Goal: Task Accomplishment & Management: Complete application form

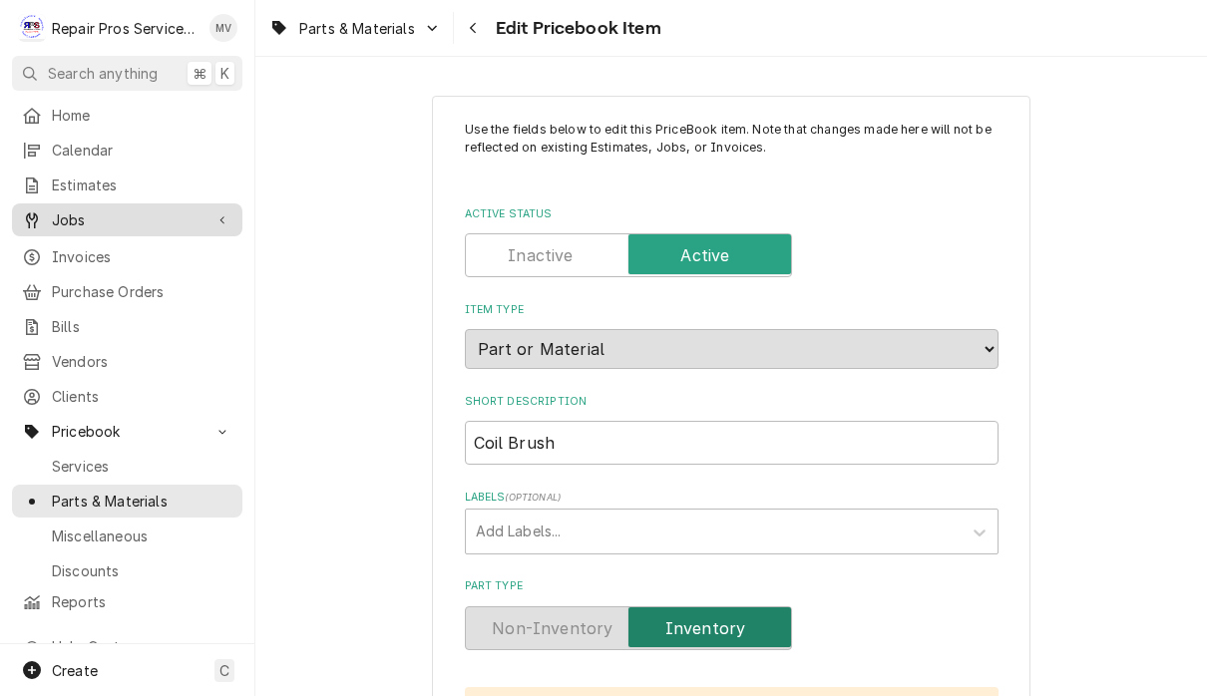
click at [89, 219] on span "Jobs" at bounding box center [127, 219] width 151 height 21
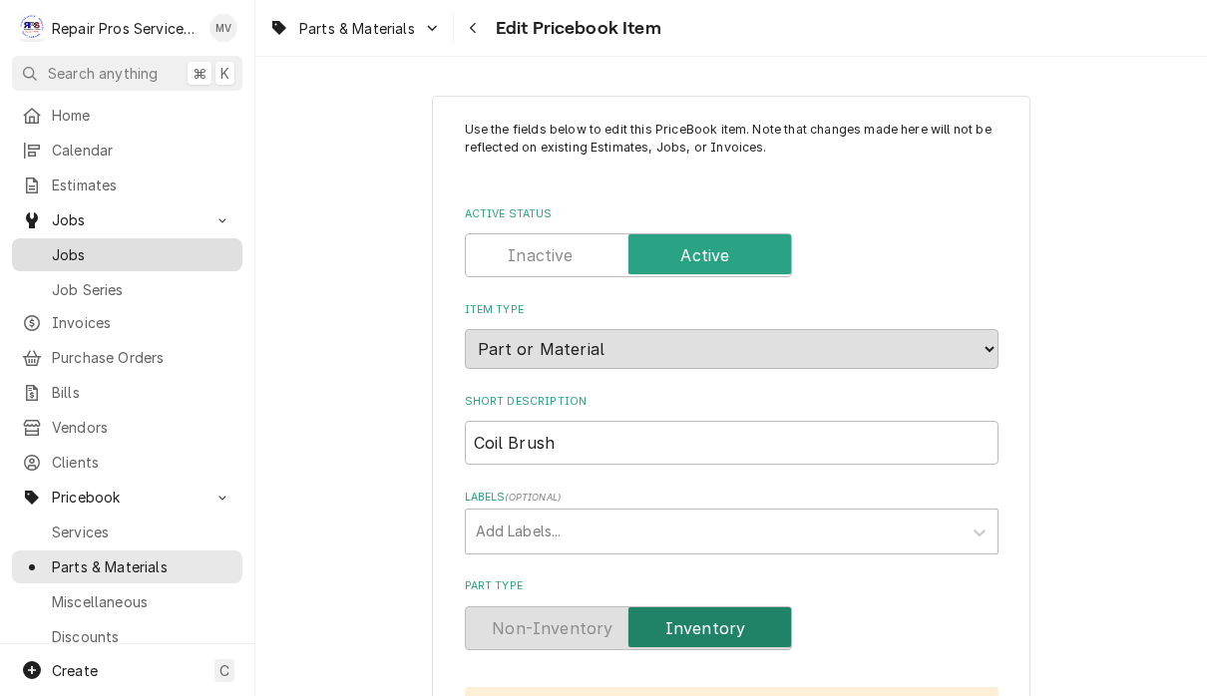
click at [110, 249] on span "Jobs" at bounding box center [142, 254] width 180 height 21
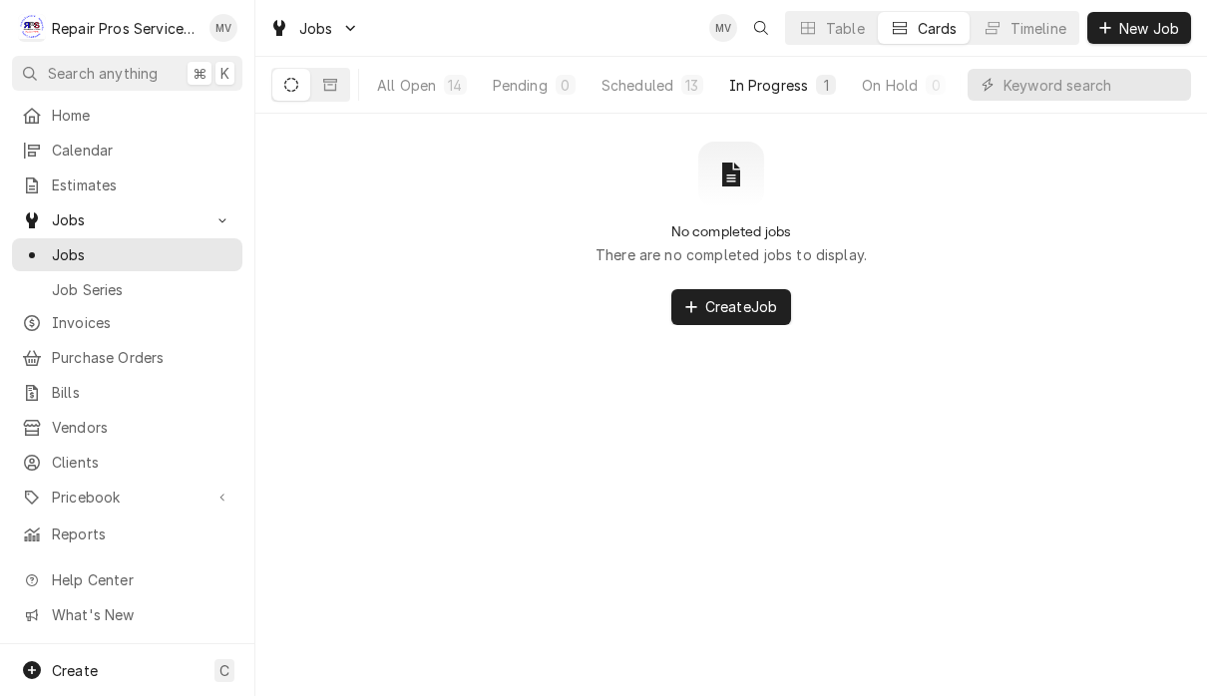
click at [790, 85] on div "In Progress" at bounding box center [769, 85] width 80 height 21
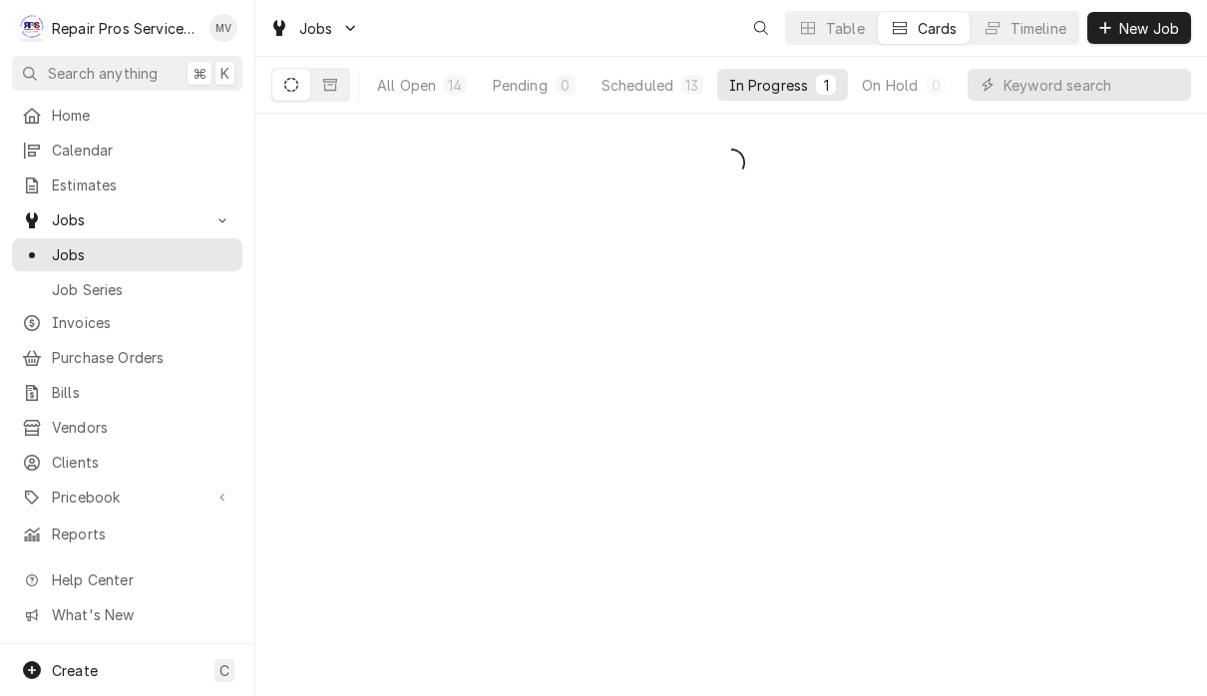
scroll to position [1, 0]
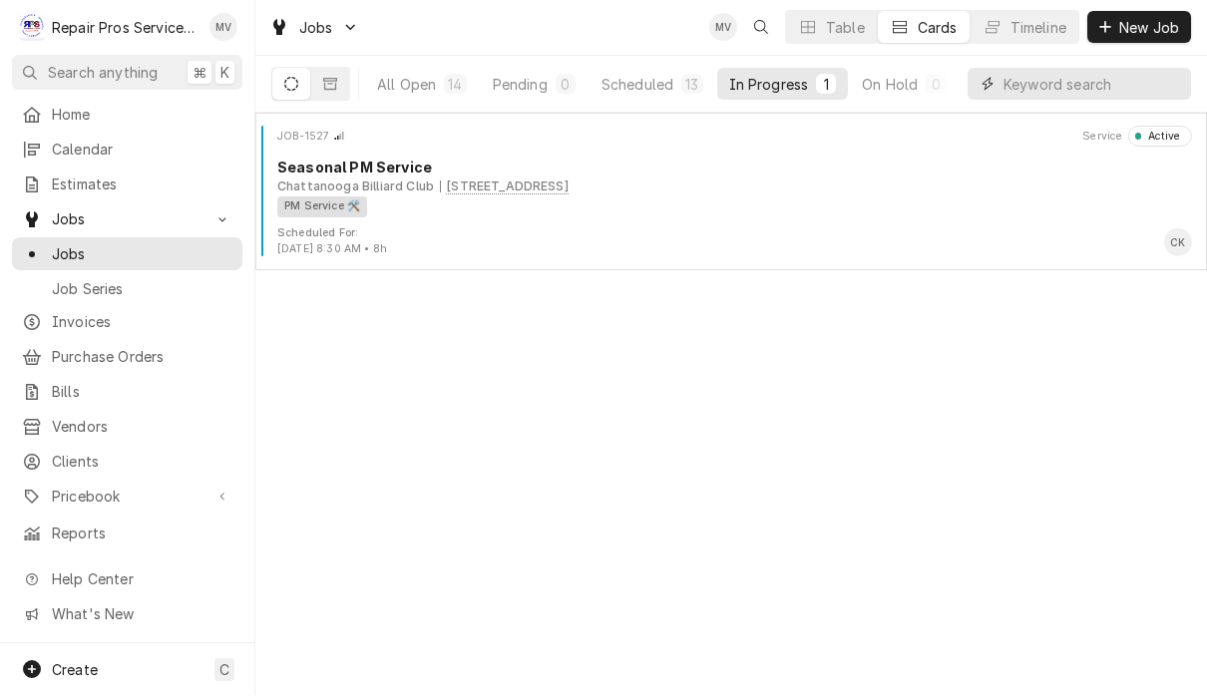
click at [1056, 87] on input "Dynamic Content Wrapper" at bounding box center [1092, 85] width 178 height 32
click at [390, 94] on button "All Open 14" at bounding box center [422, 85] width 114 height 32
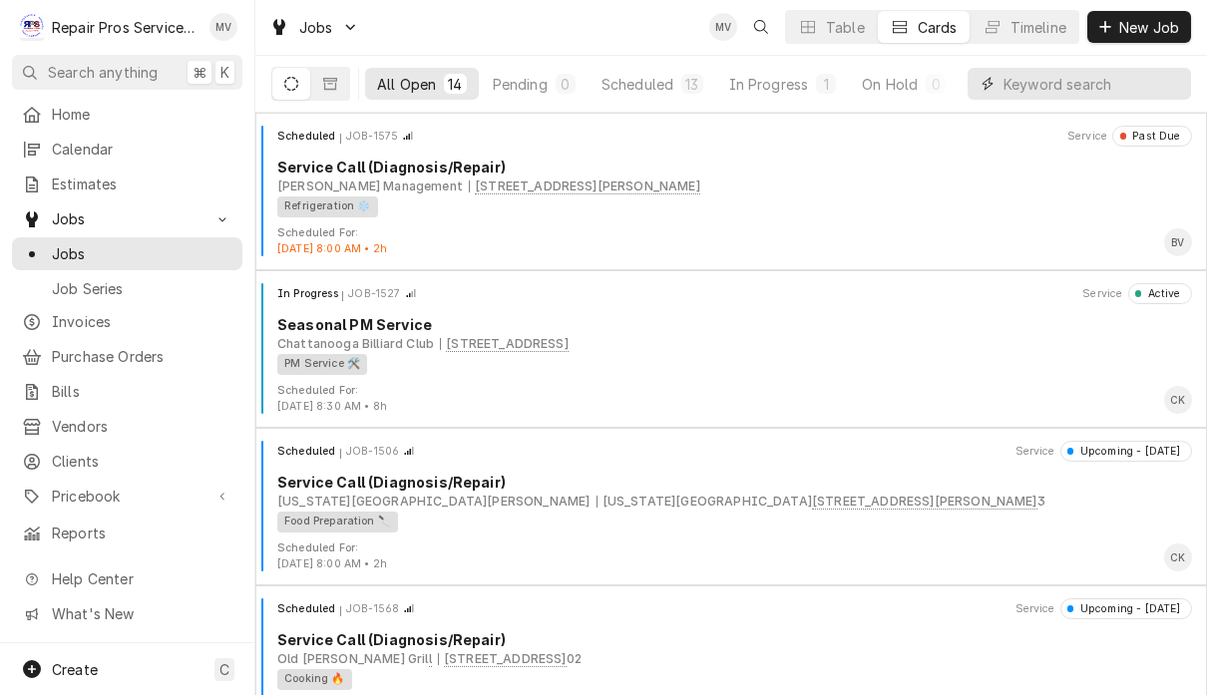
click at [1055, 82] on input "Dynamic Content Wrapper" at bounding box center [1092, 85] width 178 height 32
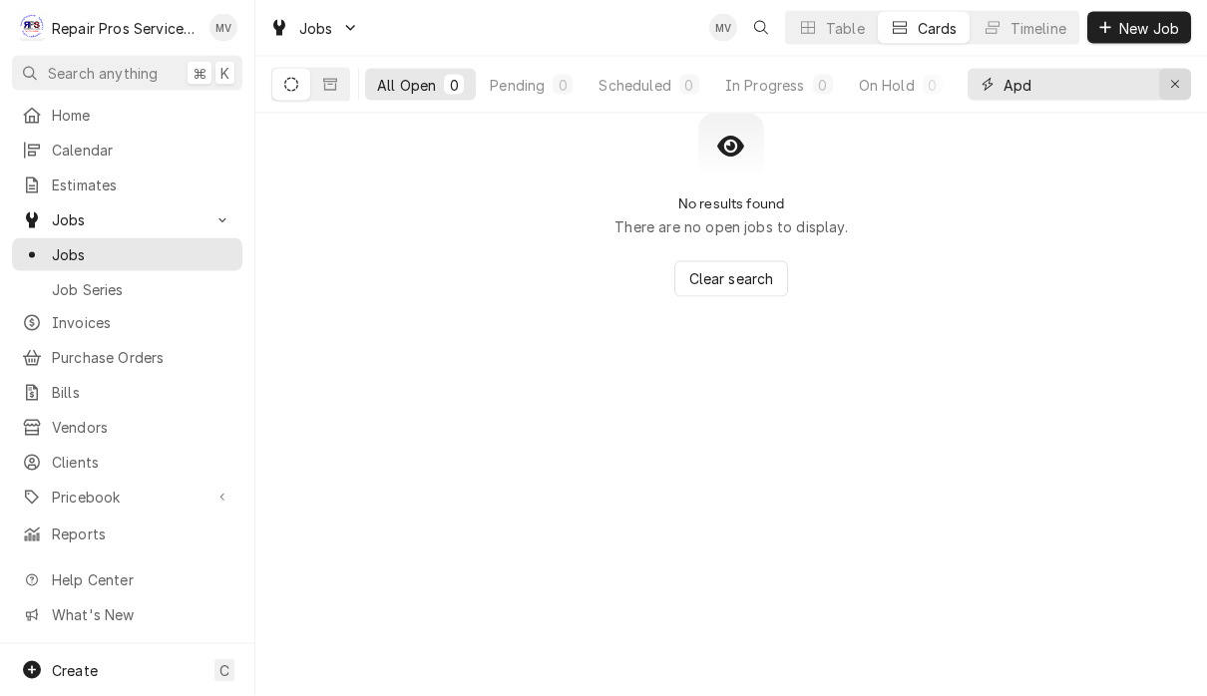
type input "Apd"
click at [1174, 91] on icon "Erase input" at bounding box center [1175, 85] width 11 height 14
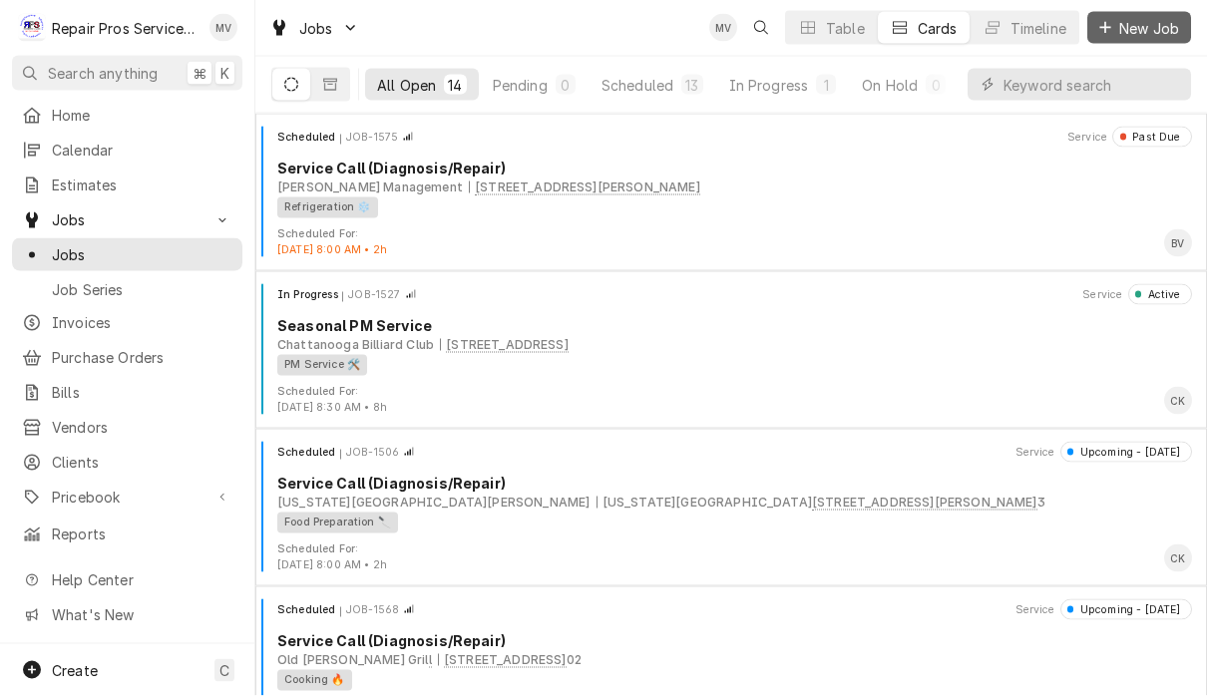
click at [1147, 36] on span "New Job" at bounding box center [1149, 28] width 68 height 21
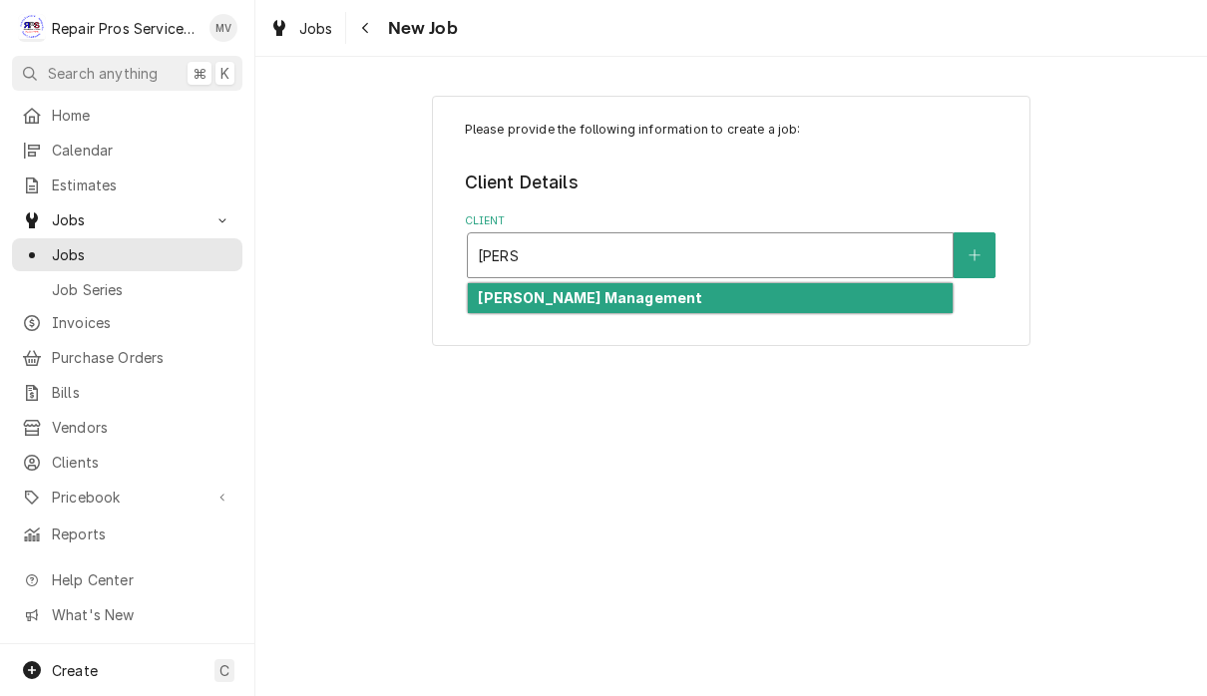
click at [699, 306] on div "[PERSON_NAME] Management" at bounding box center [710, 298] width 485 height 31
type input "[PERSON_NAME]"
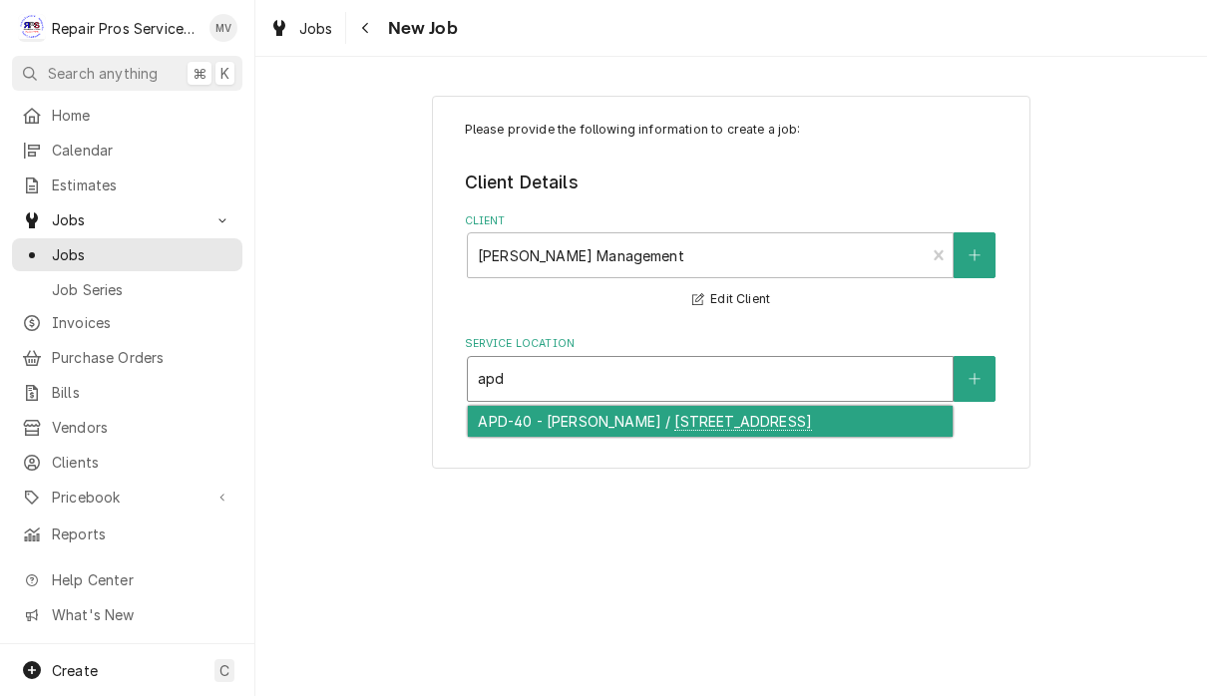
click at [798, 427] on div "APD-40 - [PERSON_NAME] / [STREET_ADDRESS]" at bounding box center [710, 421] width 485 height 31
type input "apd"
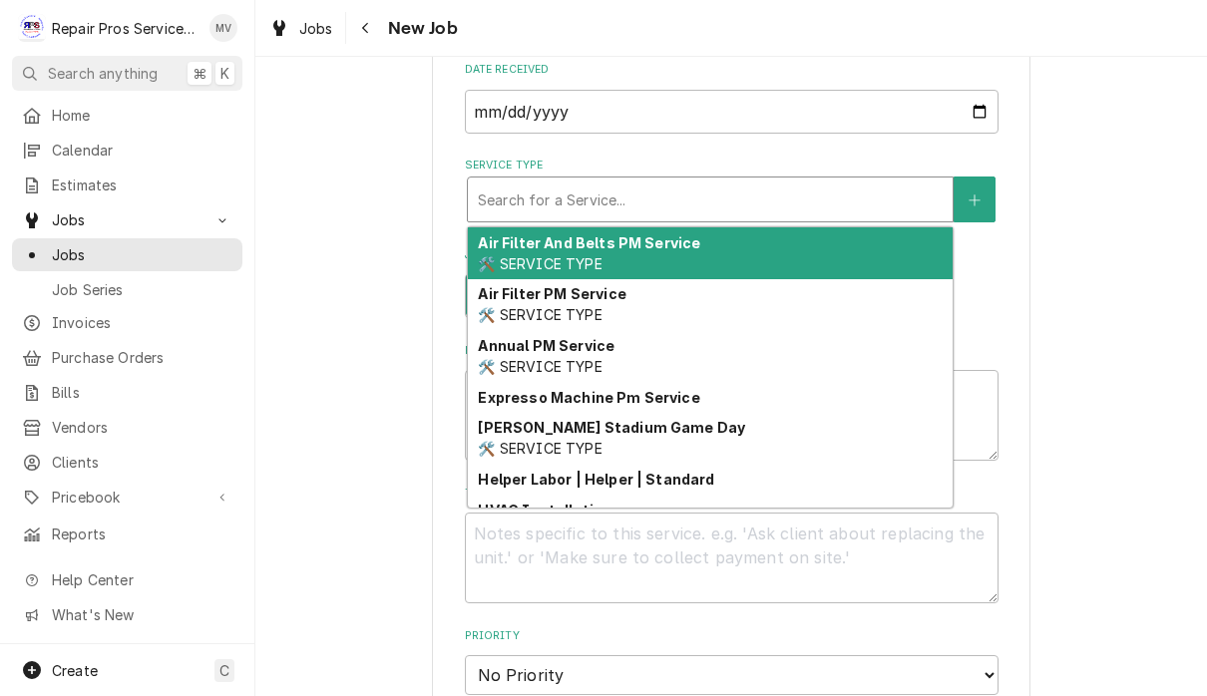
scroll to position [602, 0]
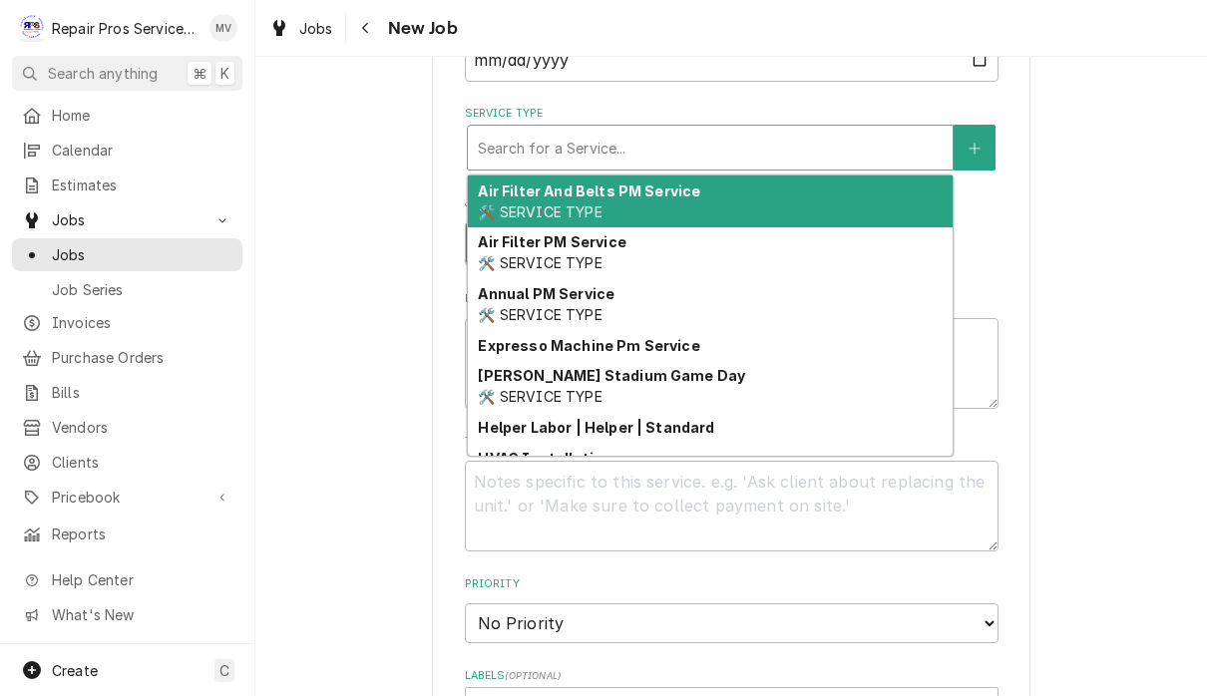
type textarea "x"
type input "d"
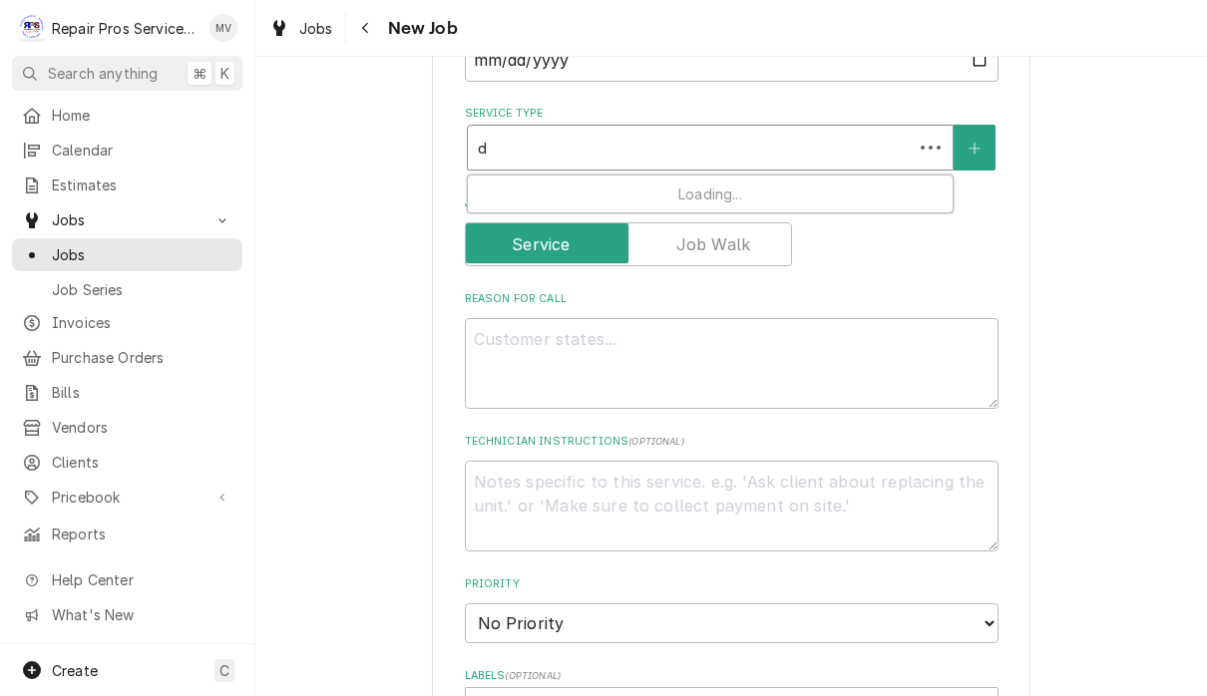
type textarea "x"
type input "di"
type textarea "x"
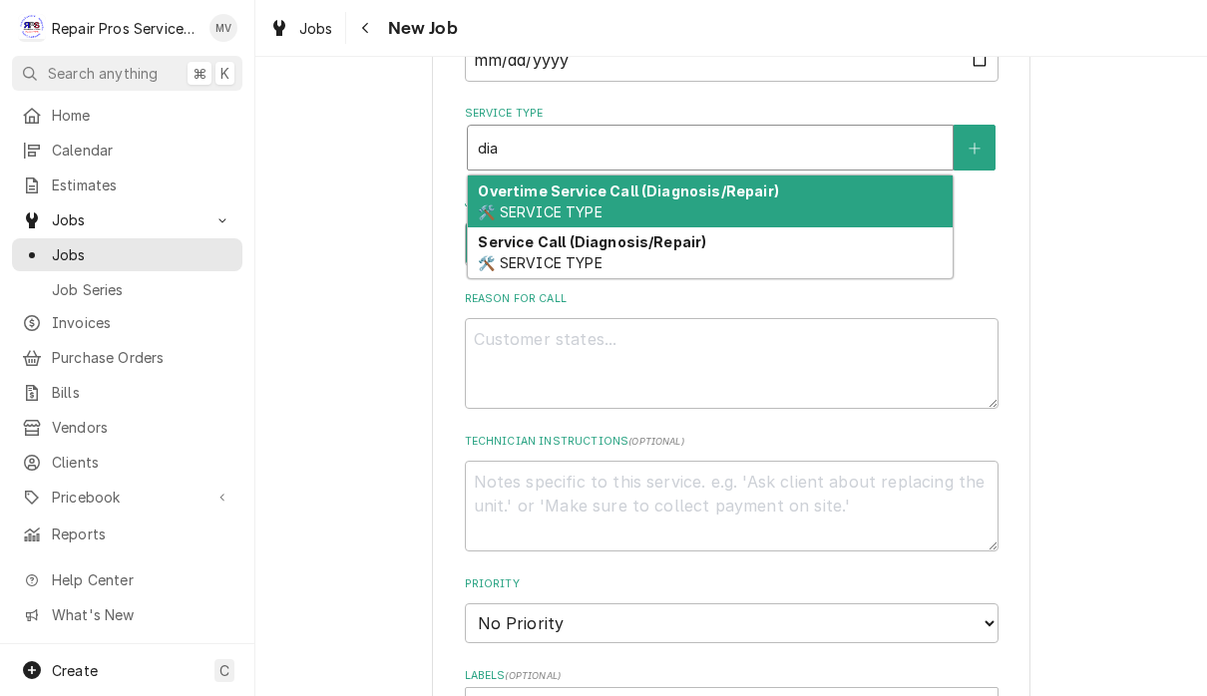
click at [761, 247] on div "Service Call (Diagnosis/Repair) 🛠️ SERVICE TYPE" at bounding box center [710, 253] width 485 height 52
type input "dia"
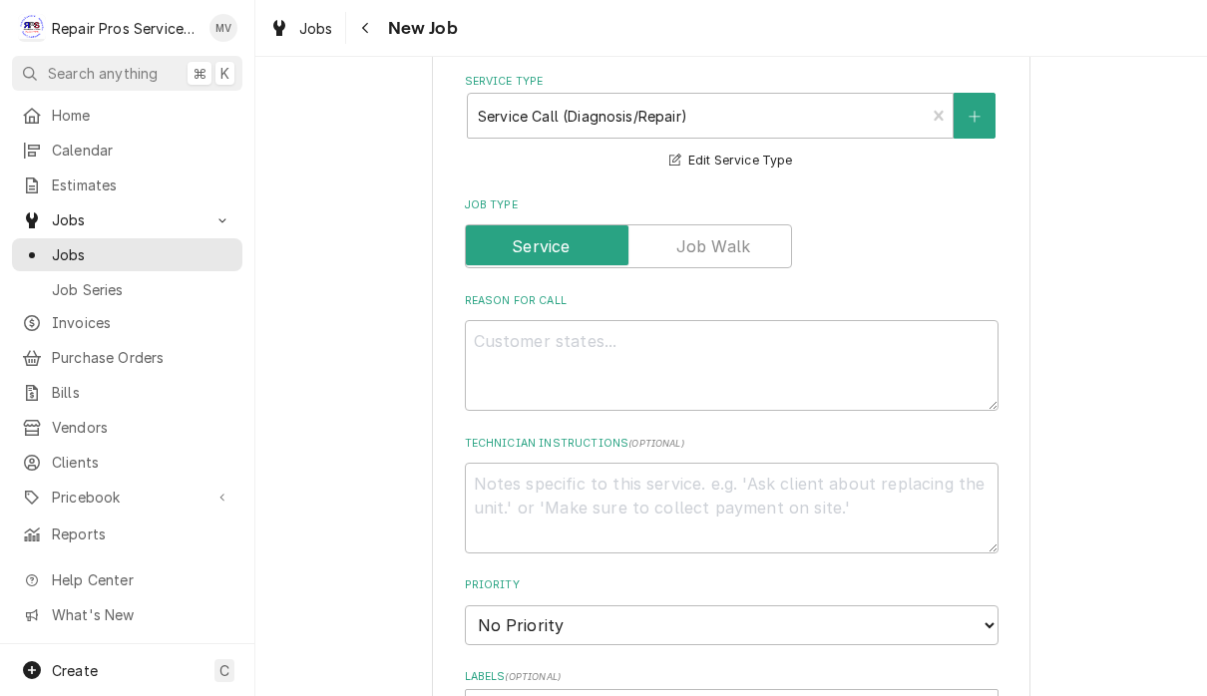
scroll to position [646, 0]
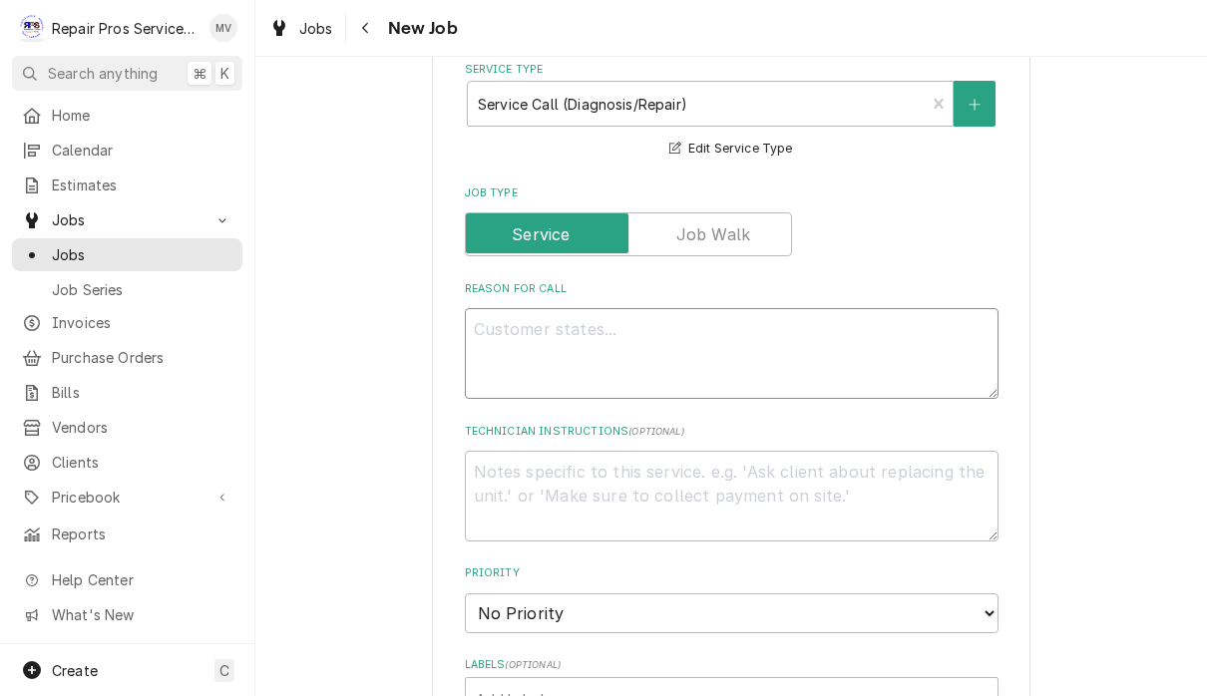
click at [853, 311] on textarea "Reason For Call" at bounding box center [731, 353] width 533 height 91
type textarea "x"
type textarea "R"
type textarea "x"
type textarea "Re"
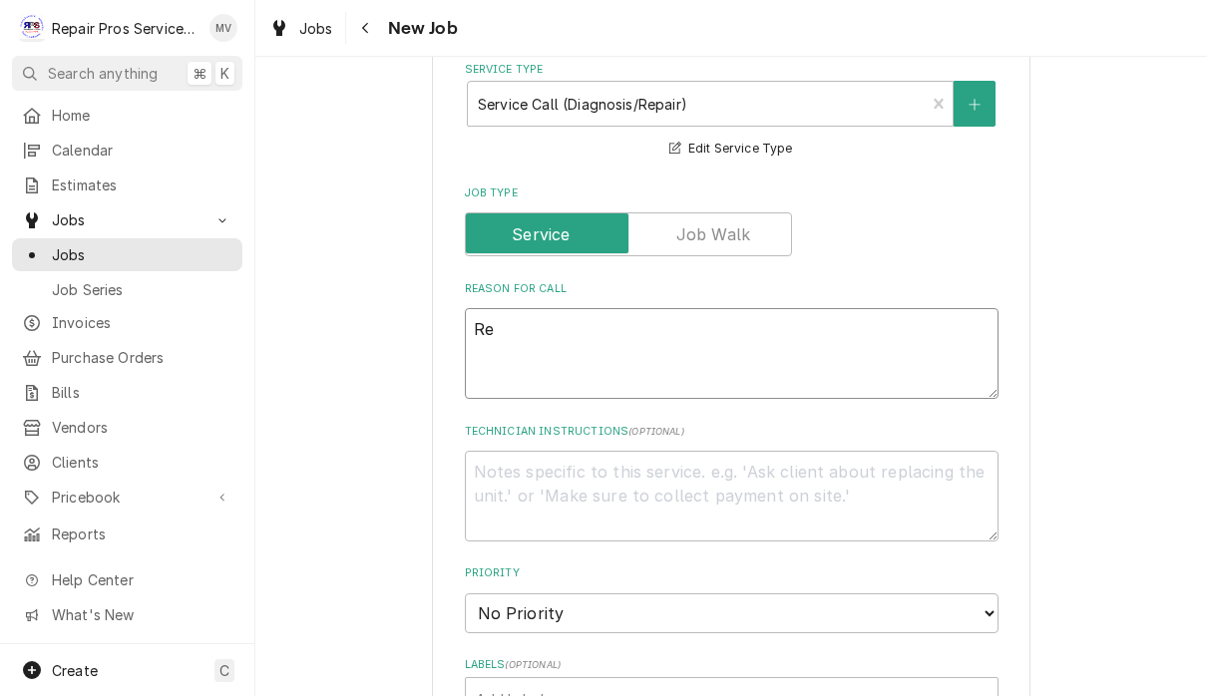
type textarea "x"
type textarea "Rep"
type textarea "x"
type textarea "Repl"
type textarea "x"
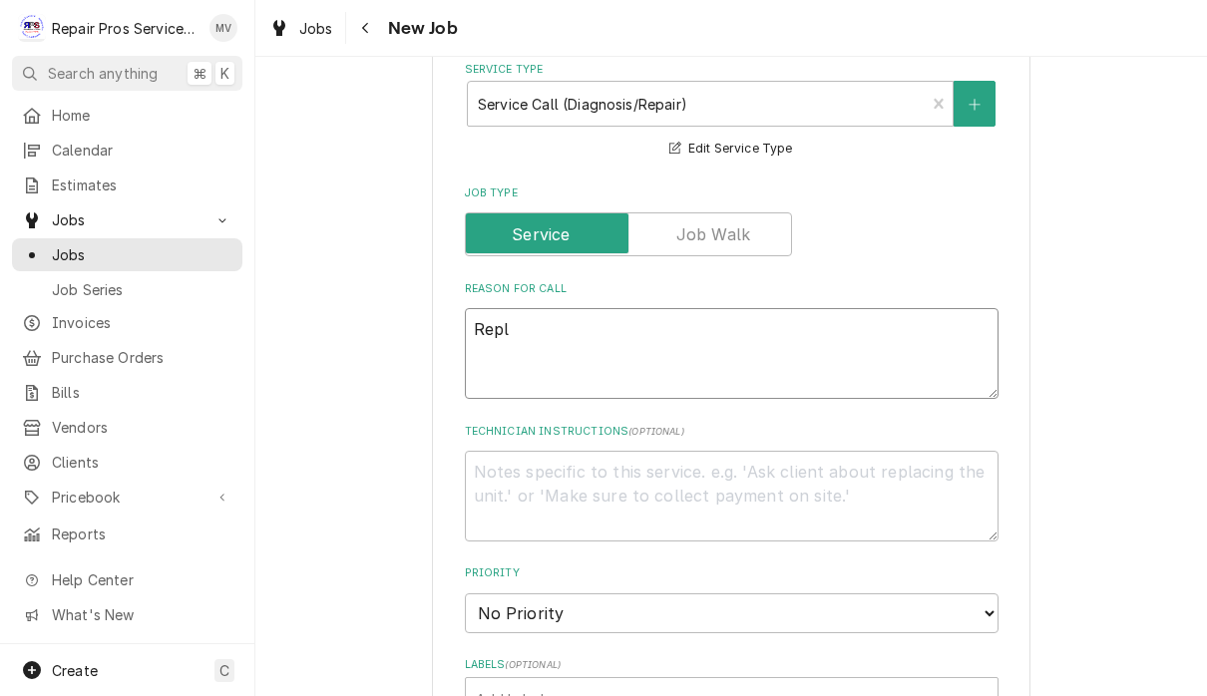
type textarea "Repla"
type textarea "x"
type textarea "Replac"
type textarea "x"
type textarea "Replaci"
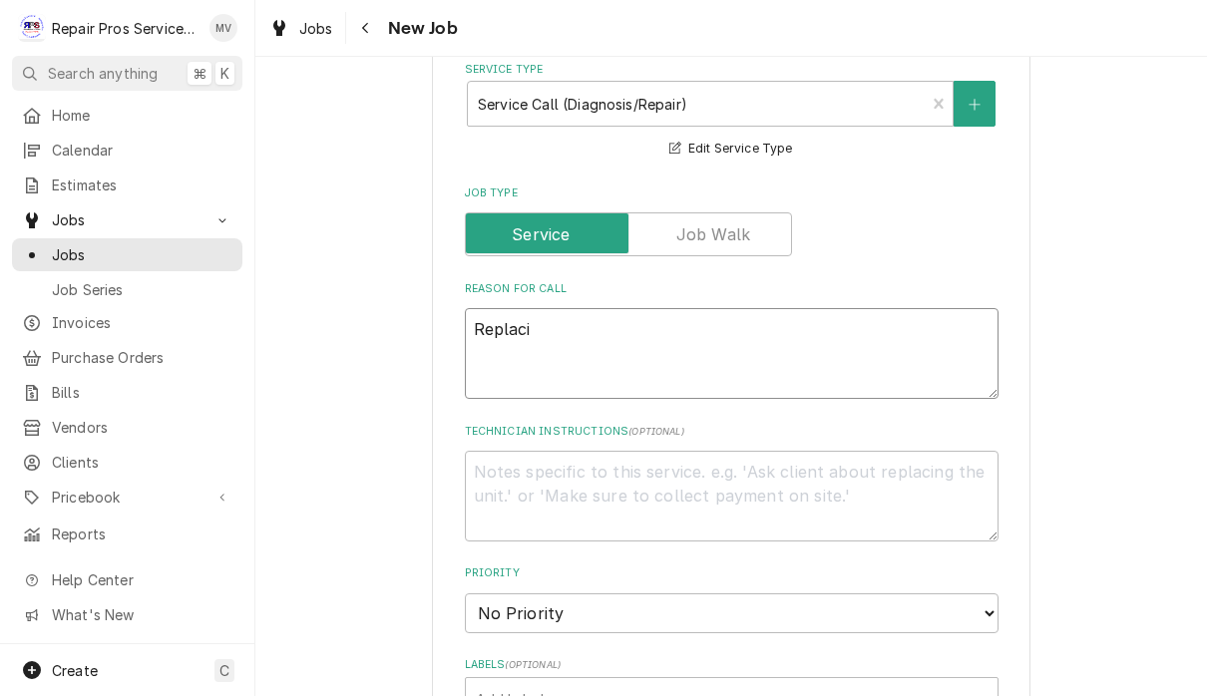
type textarea "x"
type textarea "Replacin"
type textarea "x"
type textarea "Replacing"
type textarea "x"
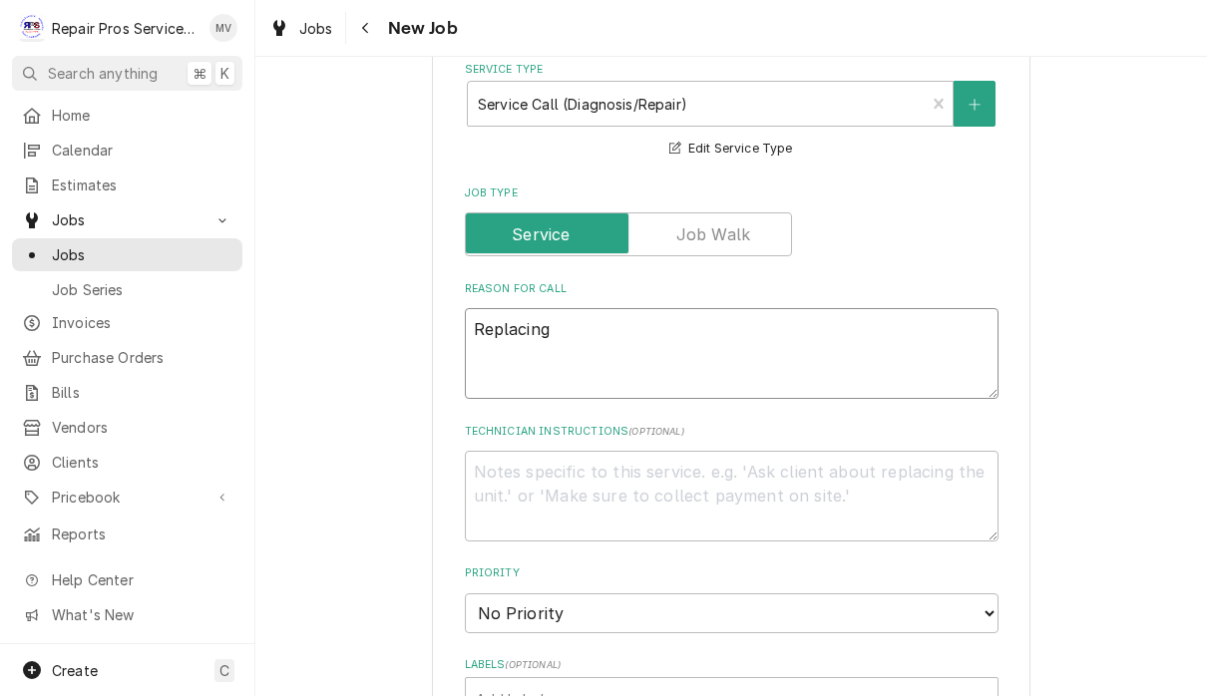
type textarea "Replacing"
type textarea "x"
type textarea "Replacing c"
type textarea "x"
type textarea "Replacing co"
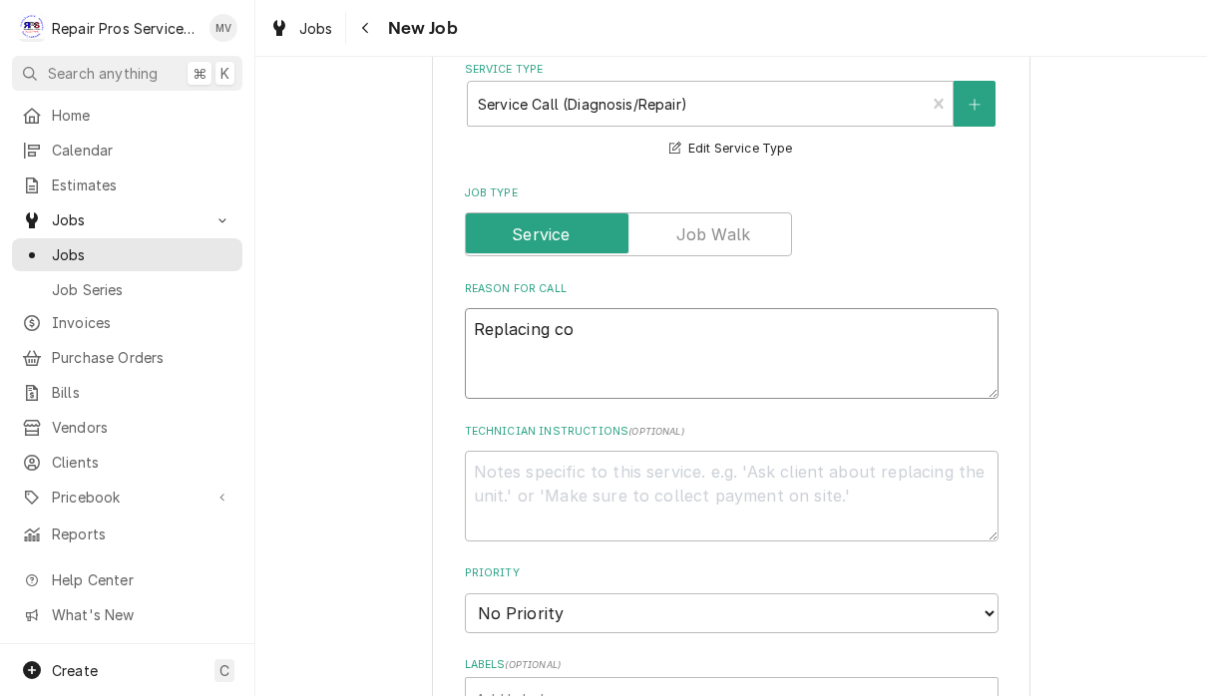
type textarea "x"
type textarea "Replacing con"
type textarea "x"
type textarea "Replacing cond"
type textarea "x"
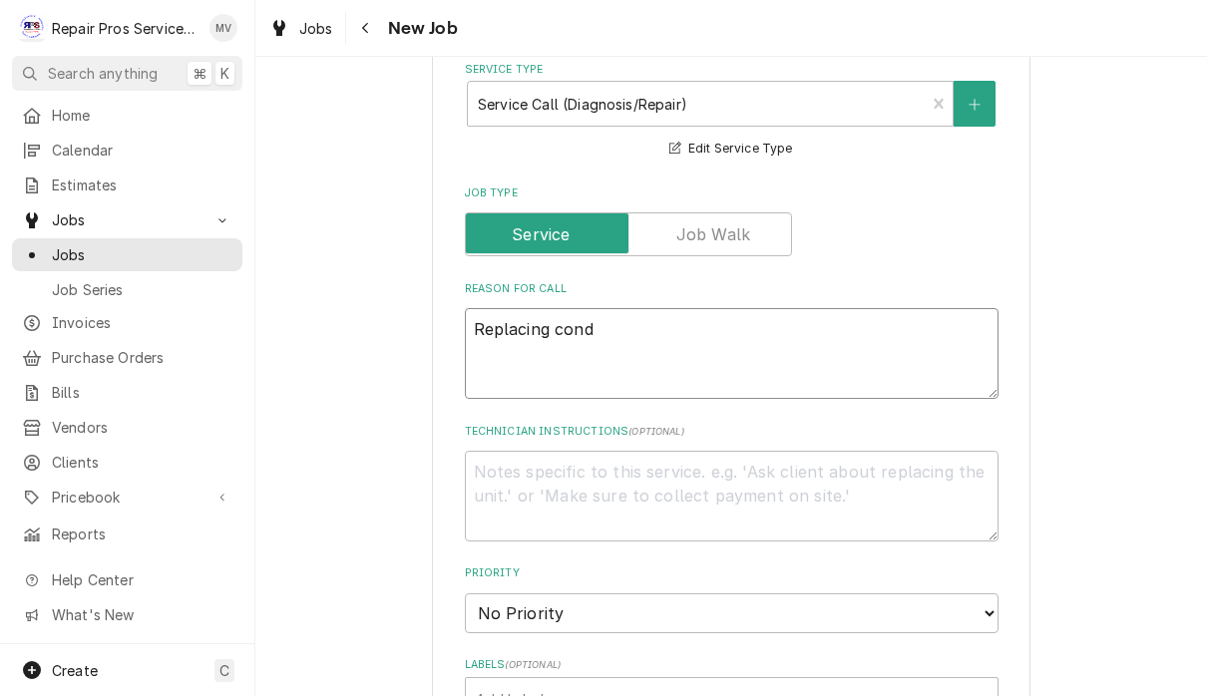
type textarea "Replacing conde"
type textarea "x"
type textarea "Replacing conden"
type textarea "x"
type textarea "Replacing condens"
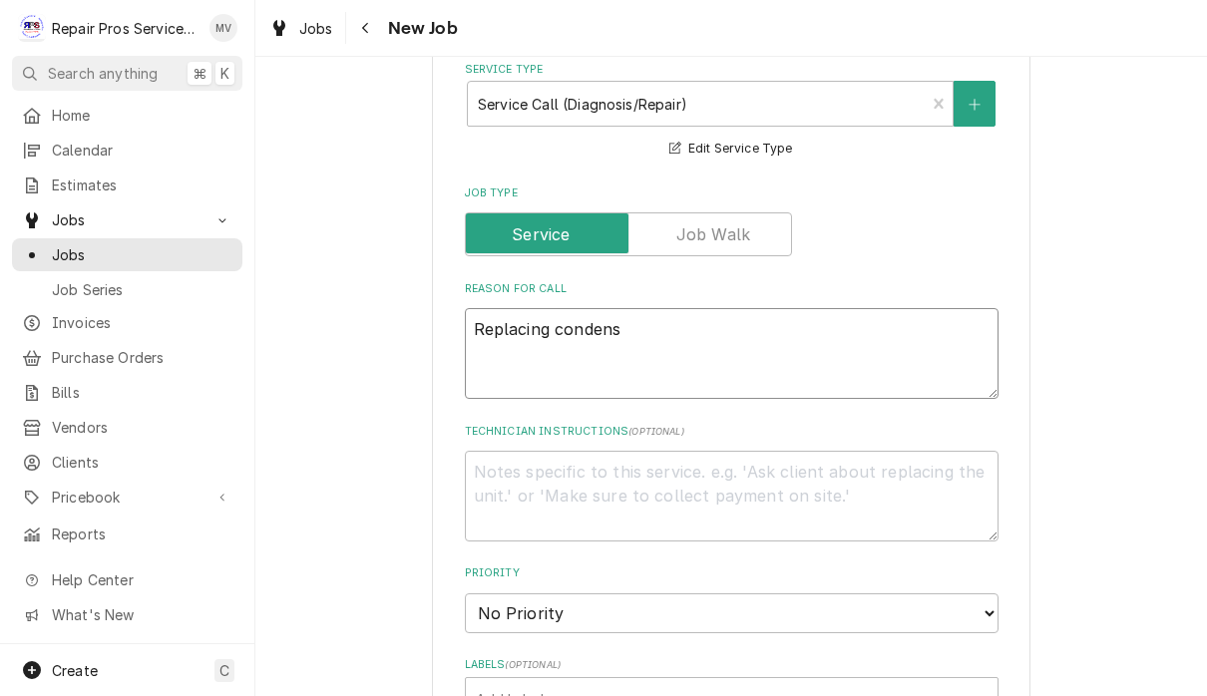
type textarea "x"
type textarea "Replacing condense"
type textarea "x"
type textarea "Replacing condenser"
type textarea "x"
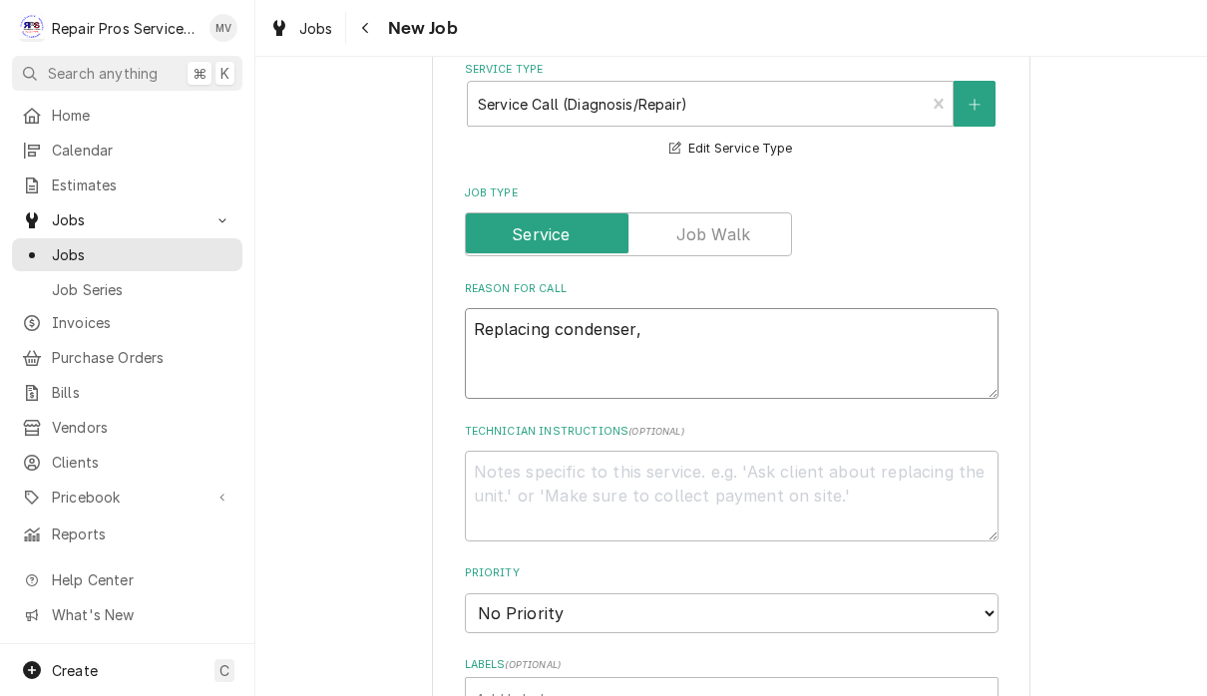
type textarea "Replacing condenser,"
type textarea "x"
type textarea "Replacing condenser, c"
type textarea "x"
type textarea "Replacing condenser, ca"
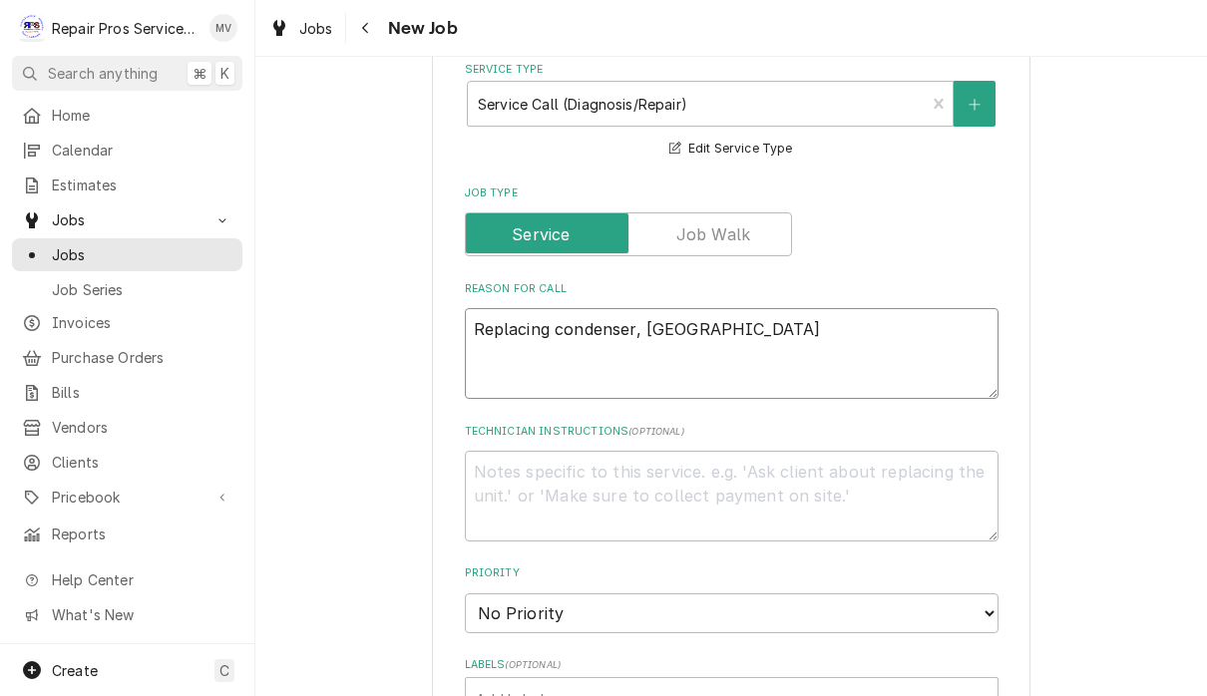
type textarea "x"
type textarea "Replacing condenser, cap"
type textarea "x"
type textarea "Replacing condenser, cap"
type textarea "x"
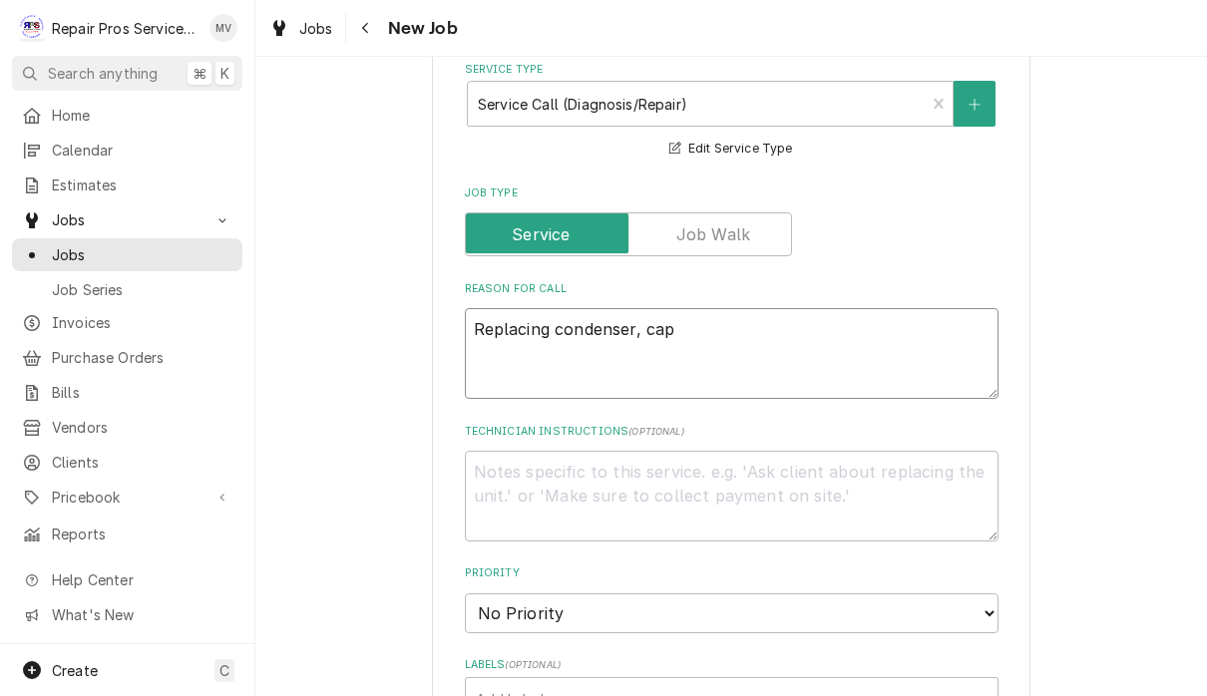
type textarea "Replacing condenser, cap t"
type textarea "x"
type textarea "Replacing condenser, cap tu"
type textarea "x"
type textarea "Replacing condenser, cap tub"
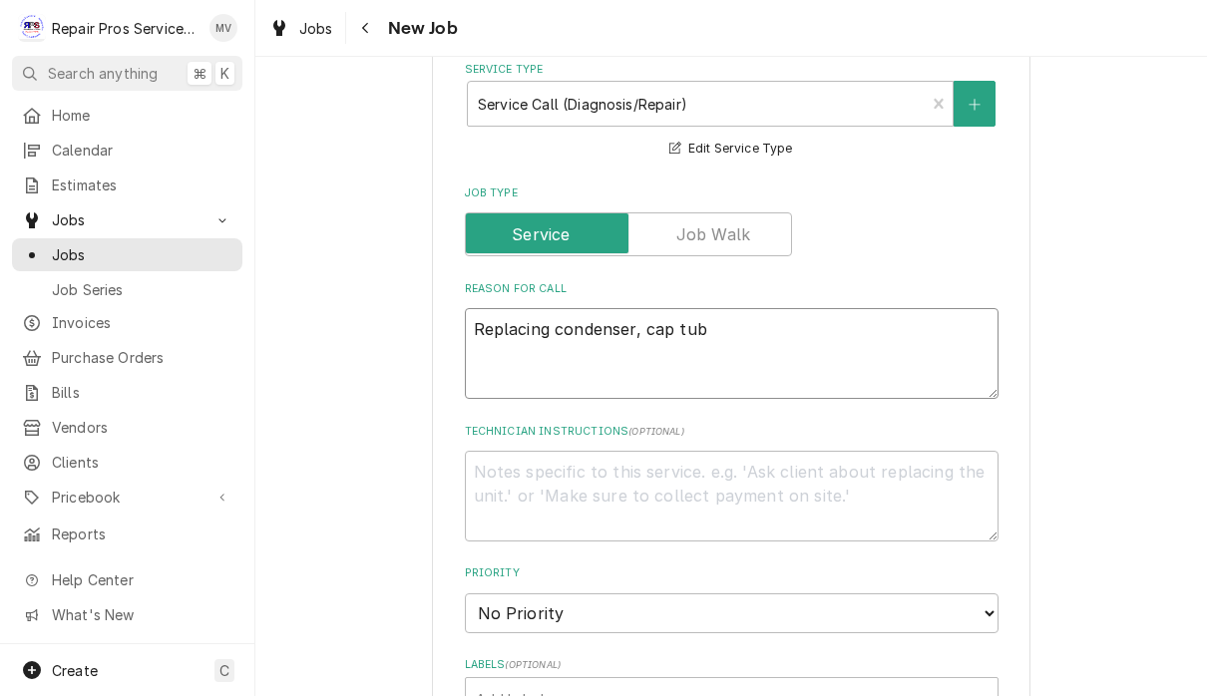
type textarea "x"
type textarea "Replacing condenser, cap tube"
type textarea "x"
type textarea "Replacing condenser, cap tubes"
type textarea "x"
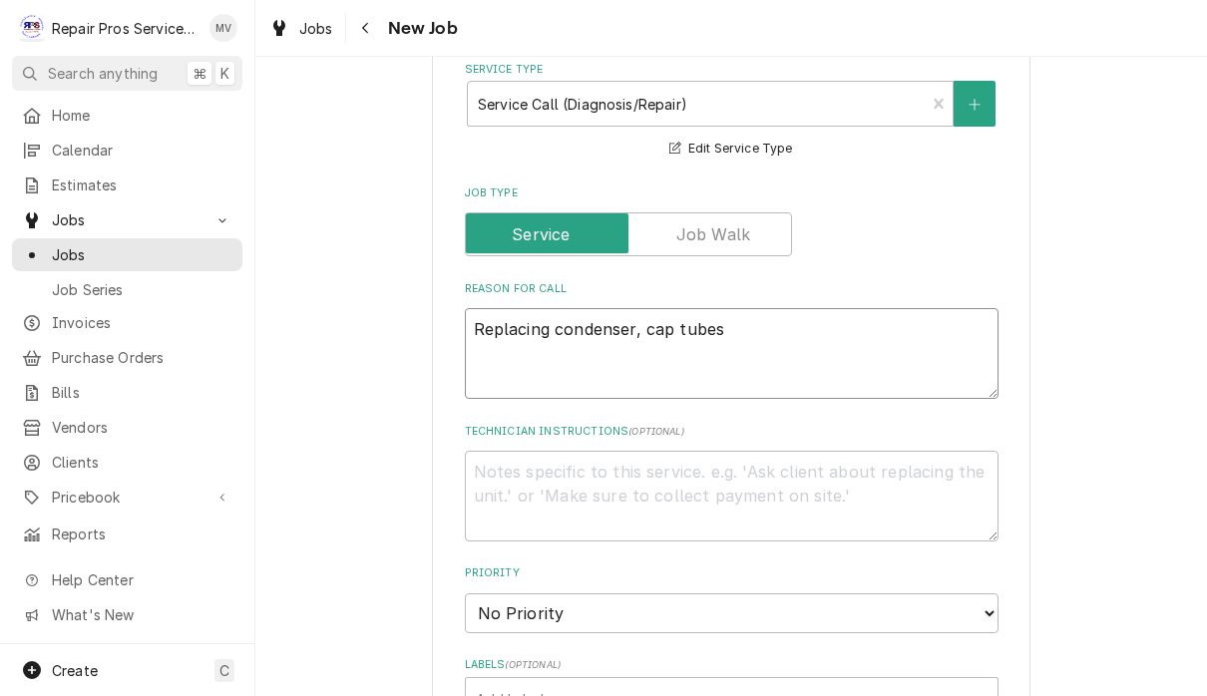
type textarea "Replacing condenser, cap tubes,"
type textarea "x"
type textarea "Replacing condenser, cap tubes,"
type textarea "x"
type textarea "Replacing condenser, cap tubes, a"
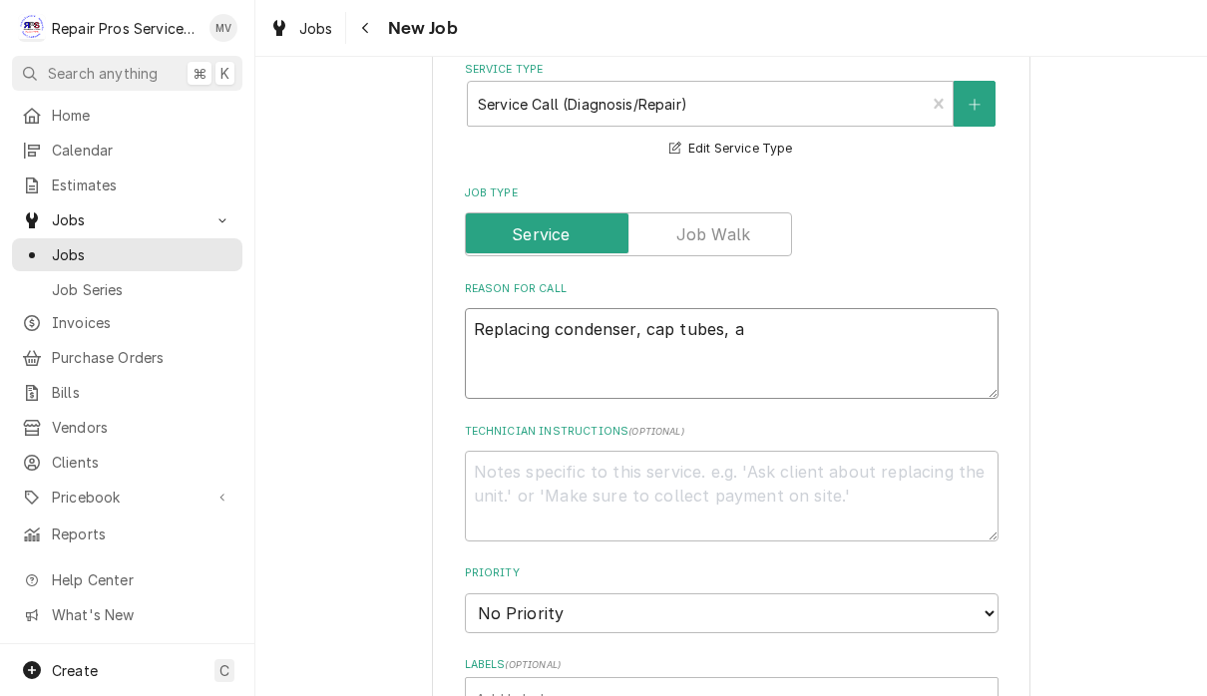
type textarea "x"
type textarea "Replacing condenser, cap tubes, an"
type textarea "x"
type textarea "Replacing condenser, cap tubes, and"
type textarea "x"
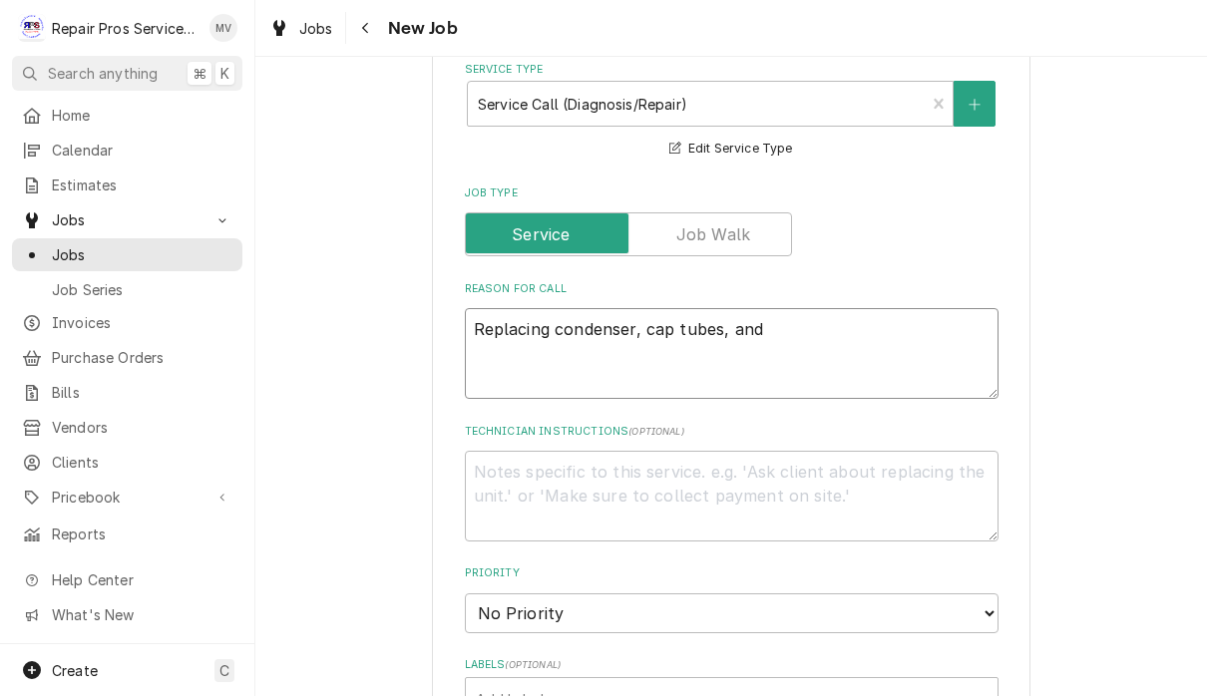
type textarea "Replacing condenser, cap tubes, and"
type textarea "x"
type textarea "Replacing condenser, cap tubes, and f"
type textarea "x"
type textarea "Replacing condenser, cap tubes, and fi"
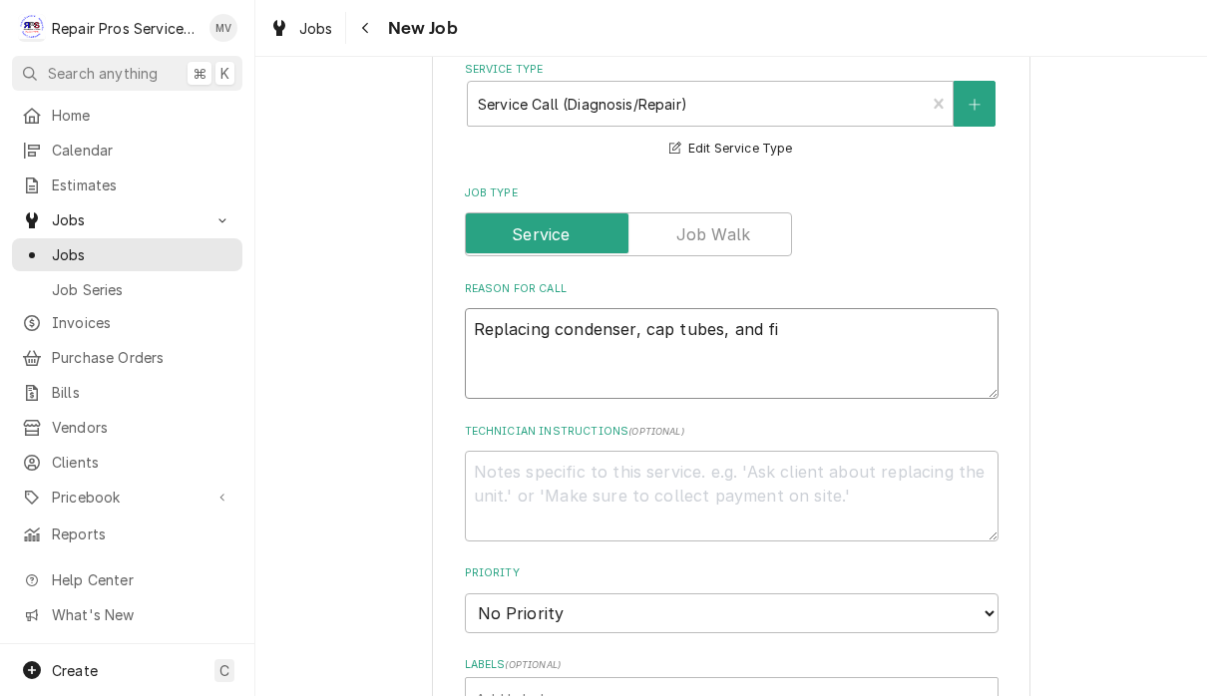
type textarea "x"
type textarea "Replacing condenser, cap tubes, and fir"
type textarea "x"
type textarea "Replacing condenser, cap tubes, and fi"
type textarea "x"
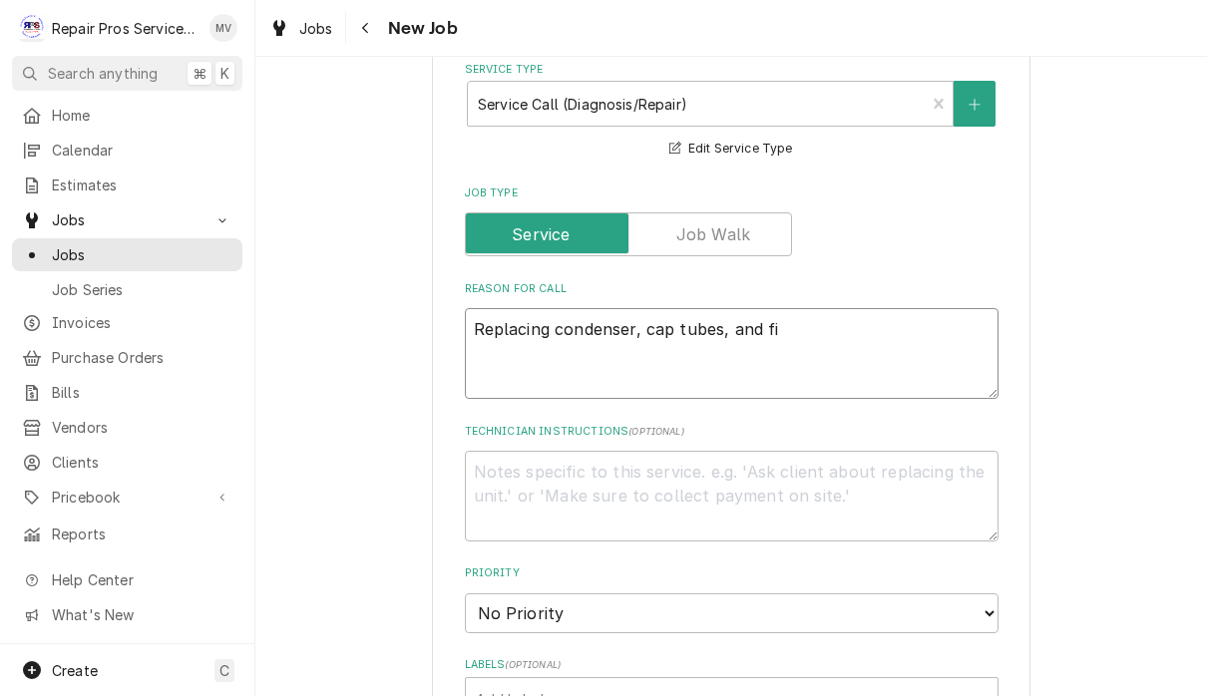
type textarea "Replacing condenser, cap tubes, and fil"
type textarea "x"
type textarea "Replacing condenser, cap tubes, and filt"
type textarea "x"
type textarea "Replacing condenser, cap tubes, and filte"
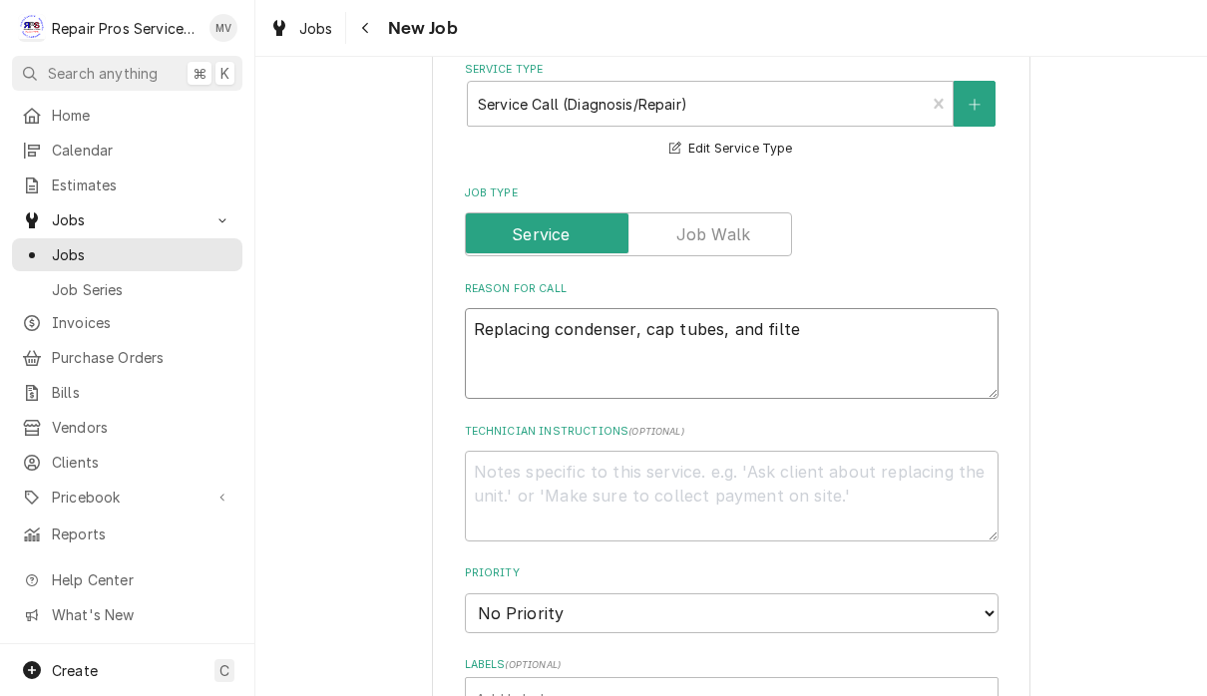
type textarea "x"
type textarea "Replacing condenser, cap tubes, and filter"
type textarea "x"
type textarea "Replacing condenser, cap tubes, and filter"
type textarea "x"
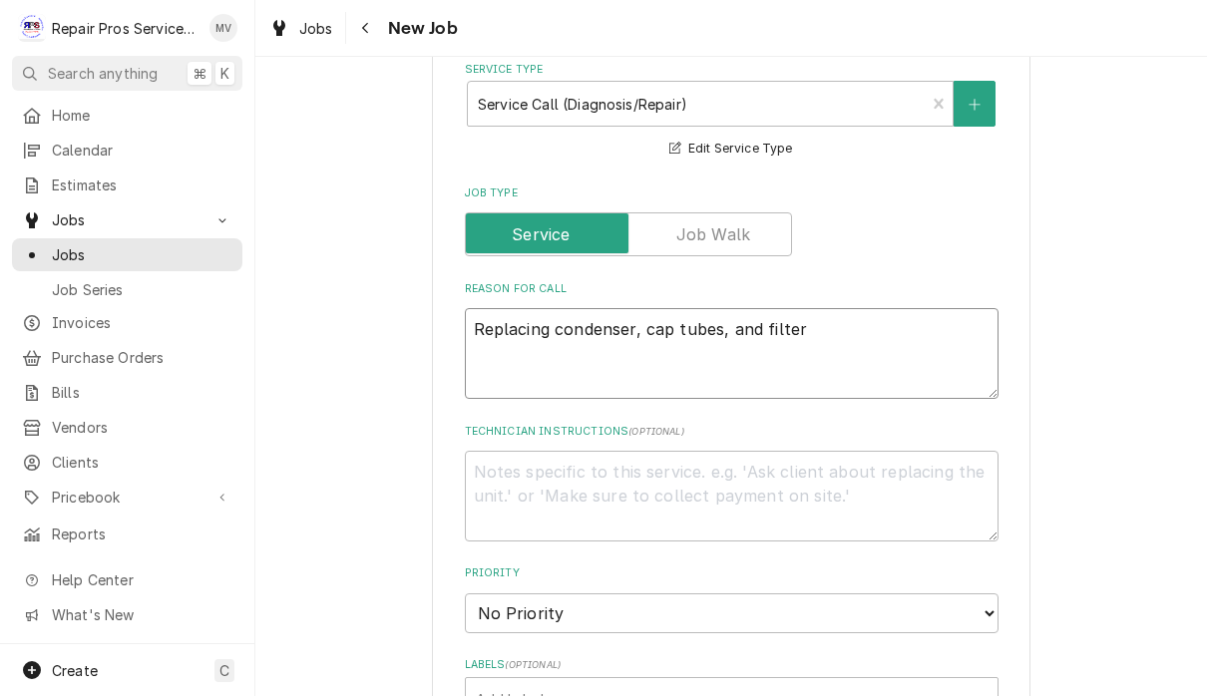
type textarea "Replacing condenser, cap tubes, and filter d"
type textarea "x"
type textarea "Replacing condenser, cap tubes, and filter dr"
type textarea "x"
type textarea "Replacing condenser, cap tubes, and filter dri"
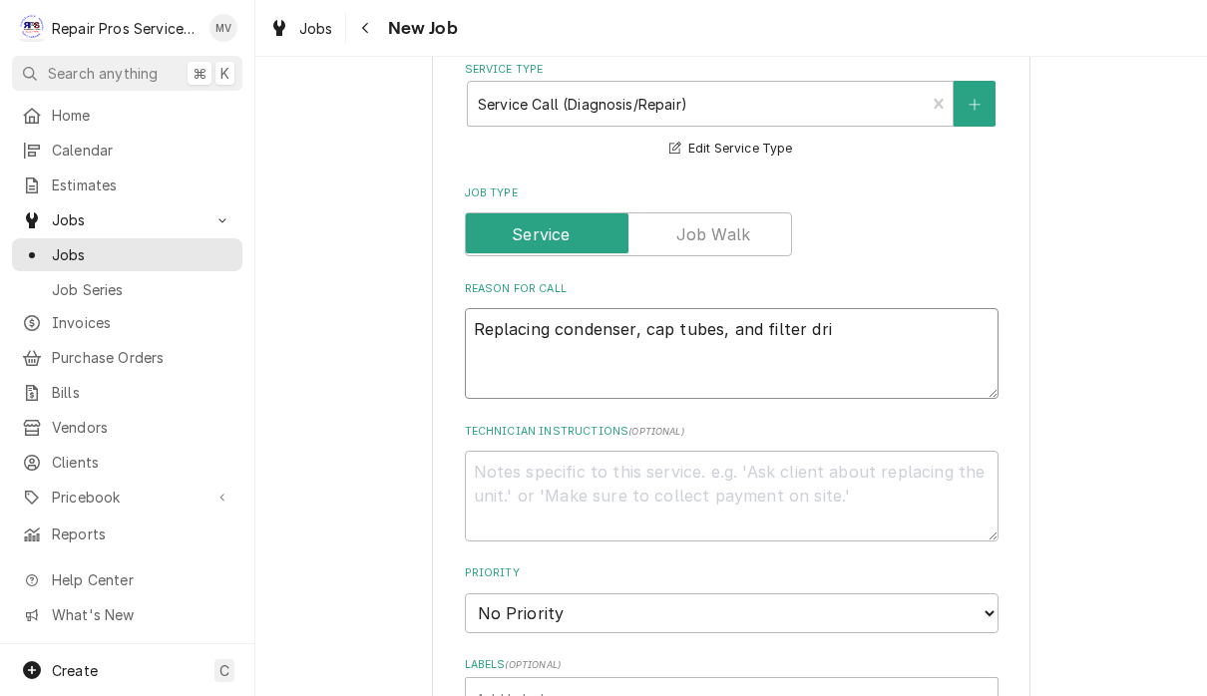
type textarea "x"
type textarea "Replacing condenser, cap tubes, and filter drie"
type textarea "x"
type textarea "Replacing condenser, cap tubes, and filter drier"
type textarea "x"
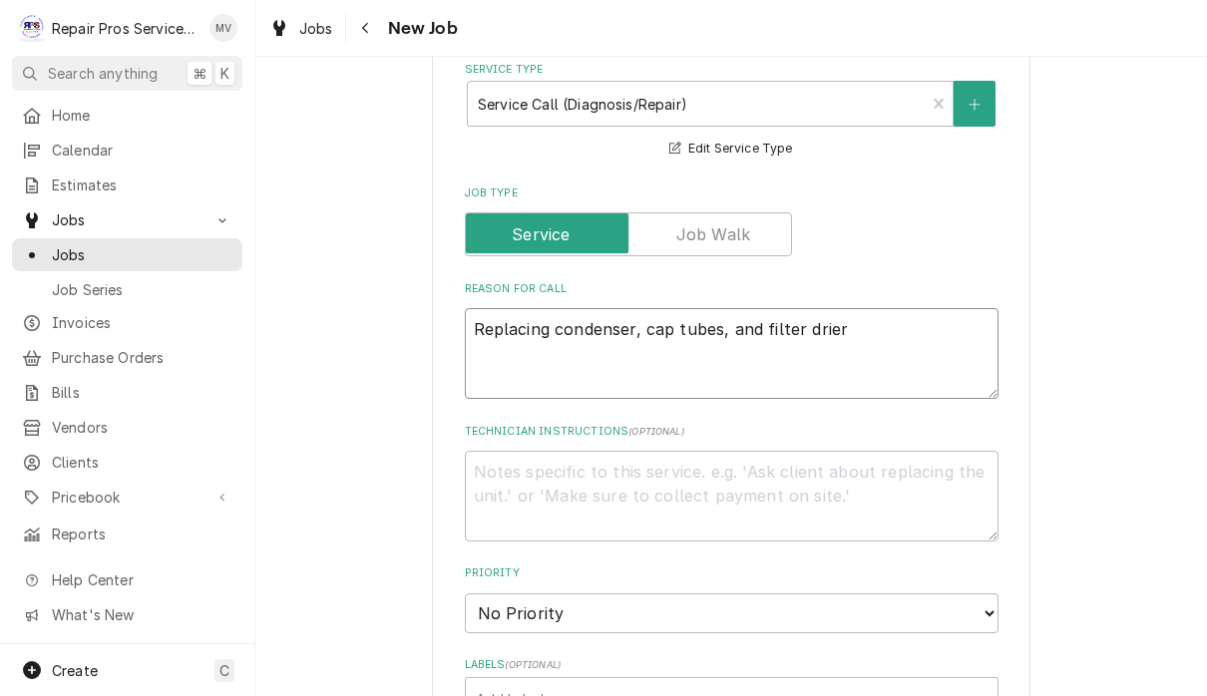
type textarea "Replacing condenser, cap tubes, and filter drier"
type textarea "x"
type textarea "Replacing condenser, cap tubes, and filter drier o"
type textarea "x"
type textarea "Replacing condenser, cap tubes, and filter drier on"
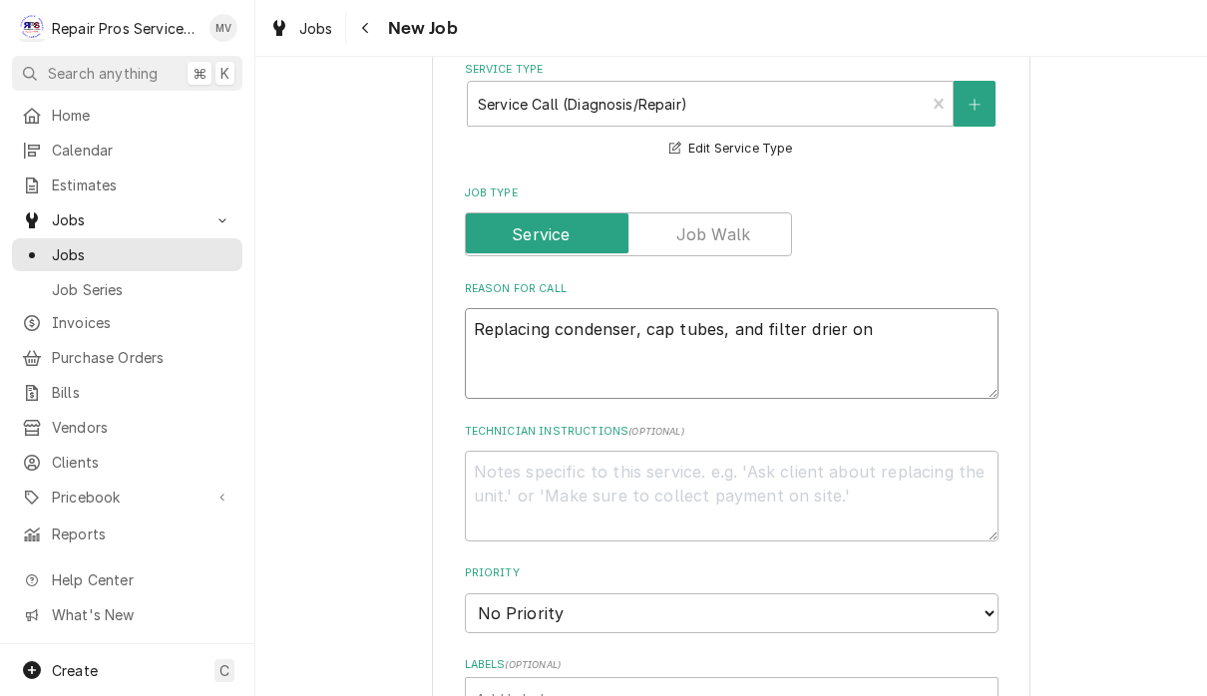
type textarea "x"
type textarea "Replacing condenser, cap tubes, and filter drier on"
type textarea "x"
type textarea "Replacing condenser, cap tubes, and filter drier on f"
type textarea "x"
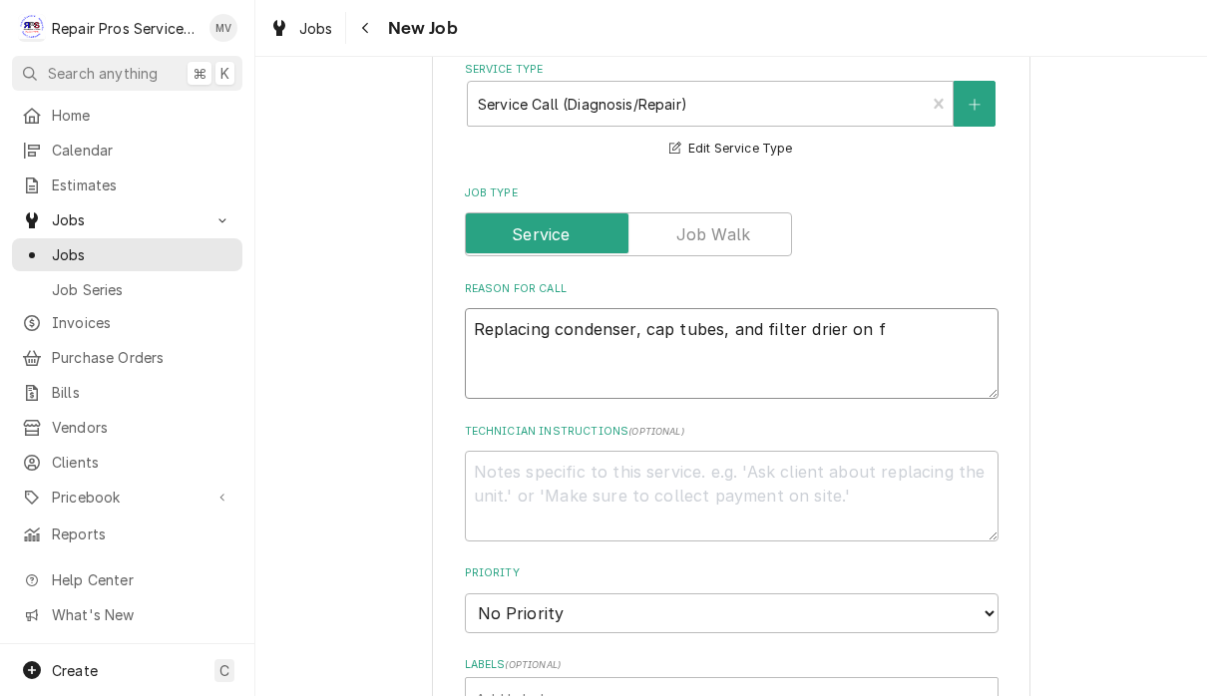
type textarea "Replacing condenser, cap tubes, and filter drier on fr"
type textarea "x"
type textarea "Replacing condenser, cap tubes, and filter drier on fra"
type textarea "x"
type textarea "Replacing condenser, cap tubes, and filter drier on frap"
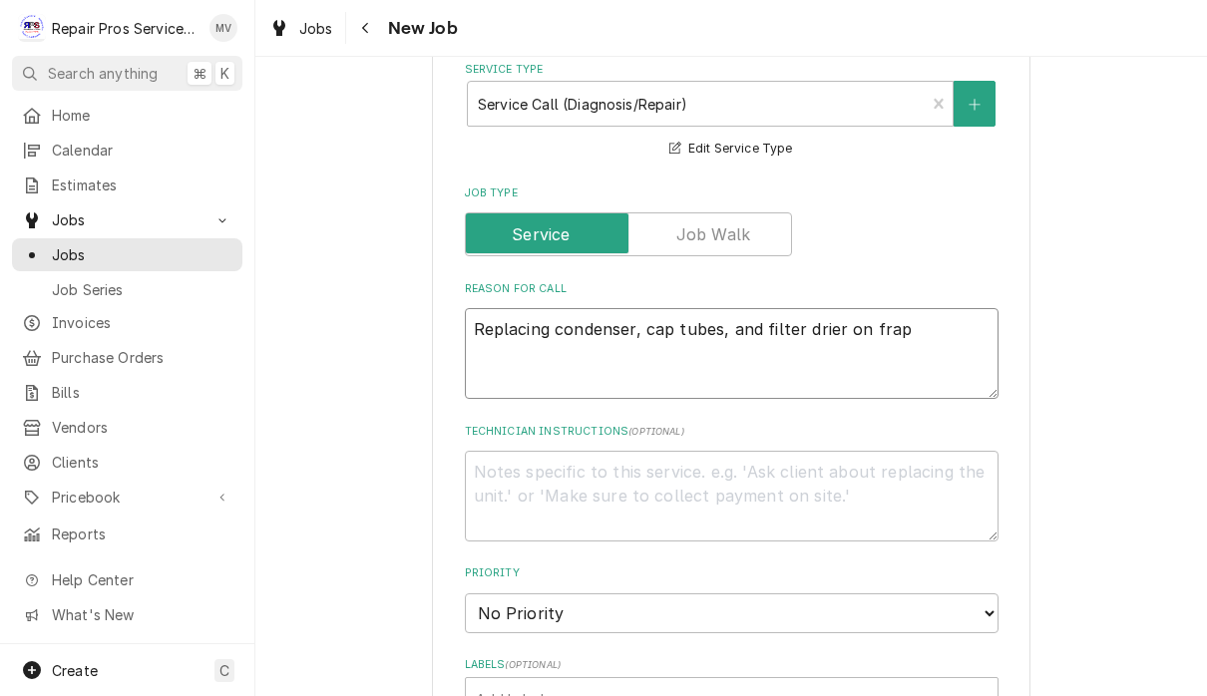
type textarea "x"
type textarea "Replacing condenser, cap tubes, and filter drier on frape"
type textarea "x"
type textarea "Replacing condenser, cap tubes, and filter drier on frame"
type textarea "x"
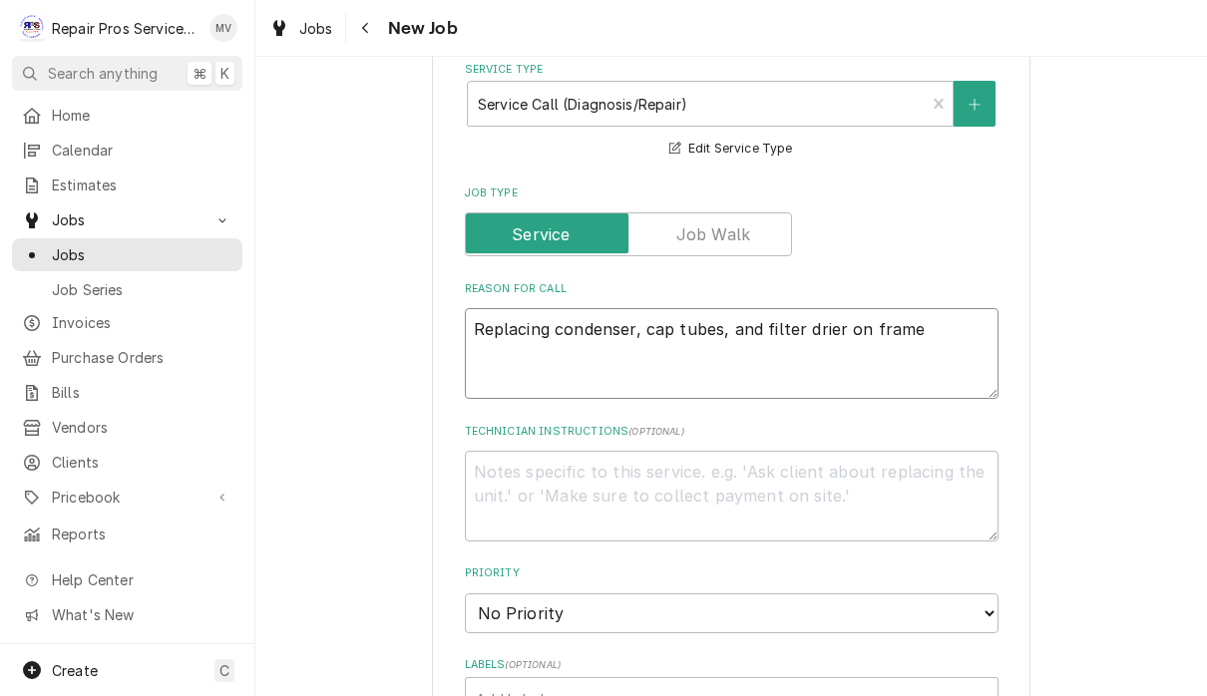
type textarea "Replacing condenser, cap tubes, and filter drier on frame"
type textarea "x"
type textarea "Replacing condenser, cap tubes, and filter drier on frame m"
type textarea "x"
type textarea "Replacing condenser, cap tubes, and filter drier on frame ma"
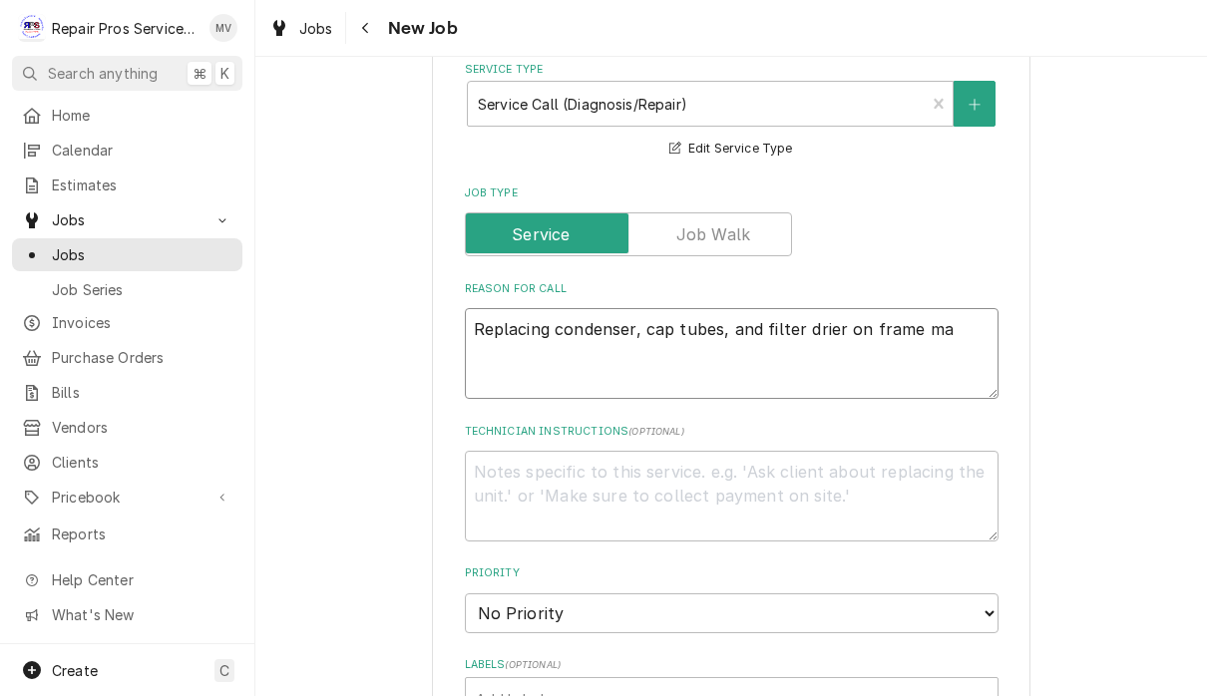
type textarea "x"
type textarea "Replacing condenser, cap tubes, and filter drier on frame m"
type textarea "x"
type textarea "Replacing condenser, cap tubes, and filter drier on frame"
type textarea "x"
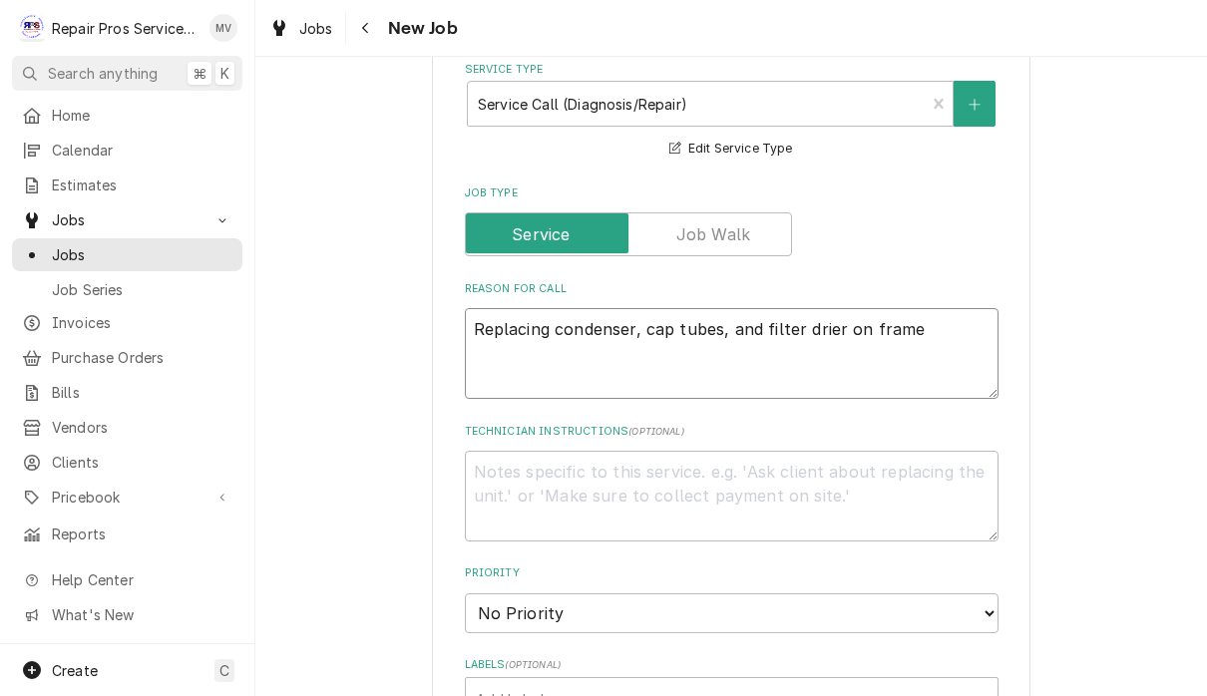
type textarea "Replacing condenser, cap tubes, and filter drier on frame"
type textarea "x"
type textarea "Replacing condenser, cap tubes, and filter drier on fram"
type textarea "x"
type textarea "Replacing condenser, cap tubes, and filter drier on fra"
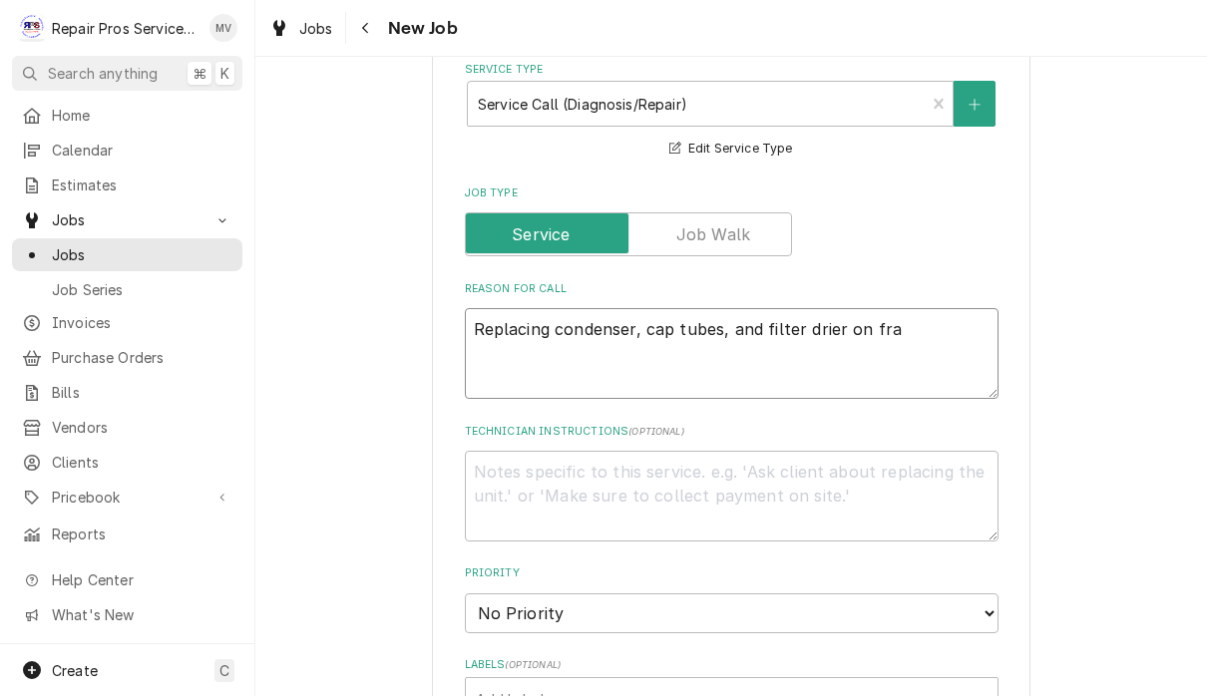
type textarea "x"
type textarea "Replacing condenser, cap tubes, and filter drier on frap"
type textarea "x"
type textarea "Replacing condenser, cap tubes, and filter drier on frapp"
type textarea "x"
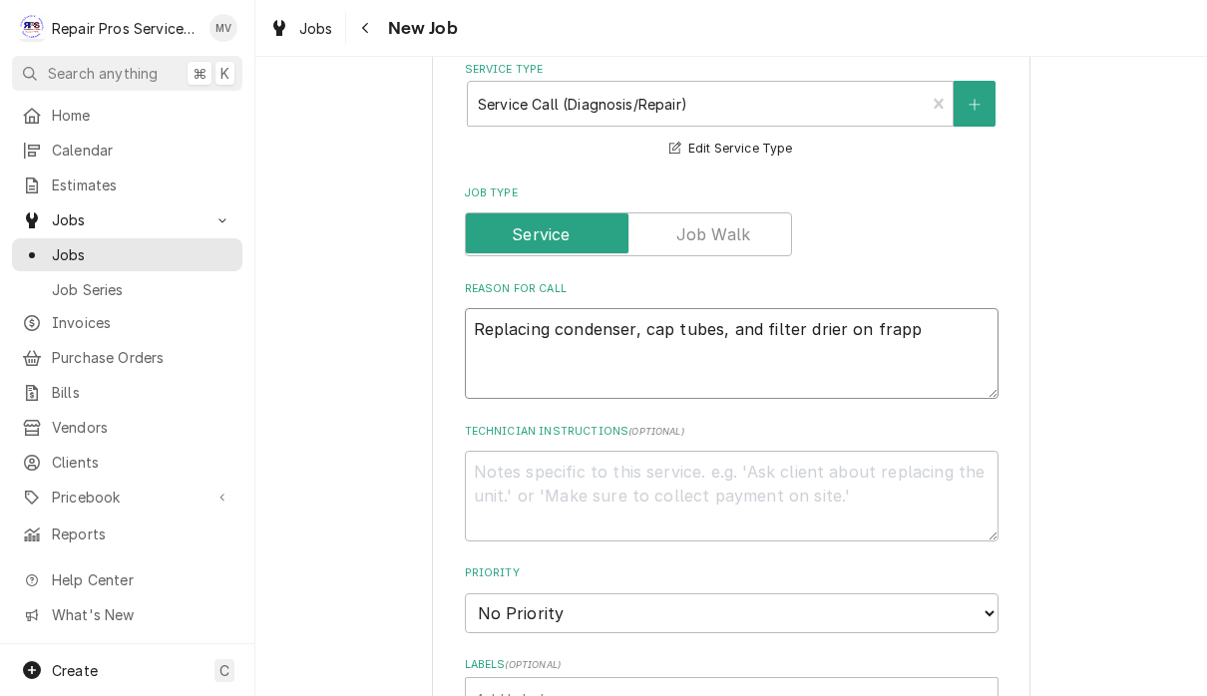
type textarea "Replacing condenser, cap tubes, and filter drier on frappe"
type textarea "x"
type textarea "Replacing condenser, cap tubes, and filter drier on frappe"
type textarea "x"
type textarea "Replacing condenser, cap tubes, and filter drier on frappe m"
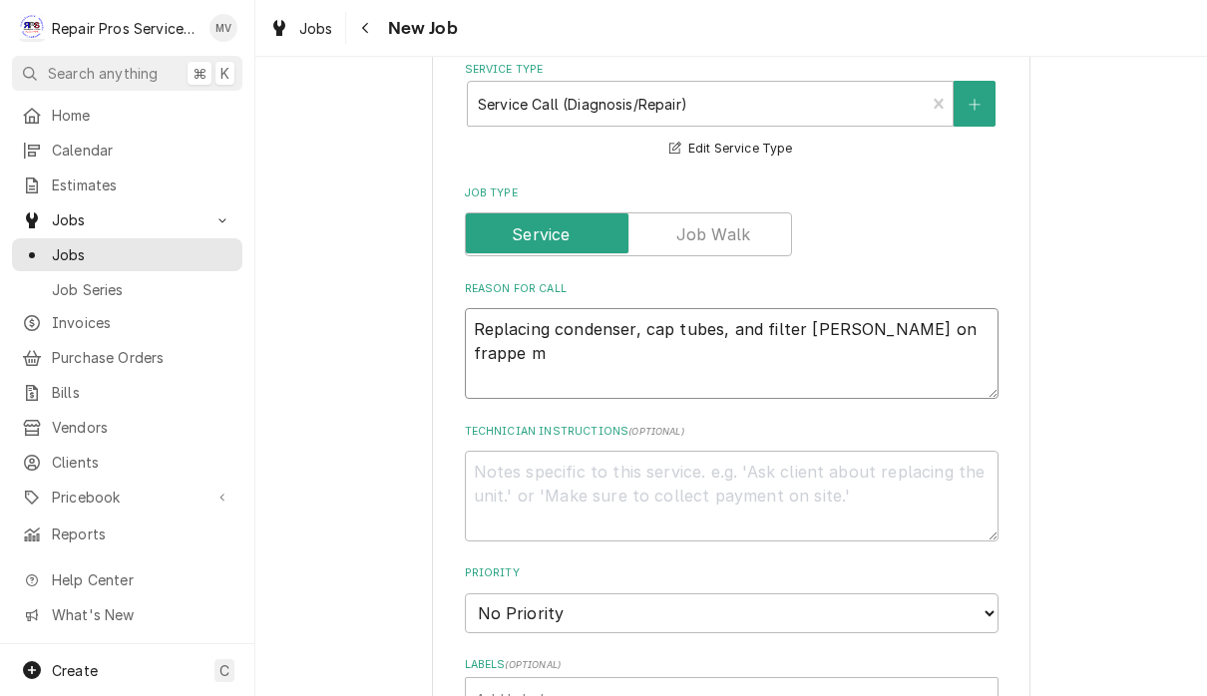
type textarea "x"
type textarea "Replacing condenser, cap tubes, and filter drier on frappe ma"
type textarea "x"
type textarea "Replacing condenser, cap tubes, and filter drier on frappe mac"
type textarea "x"
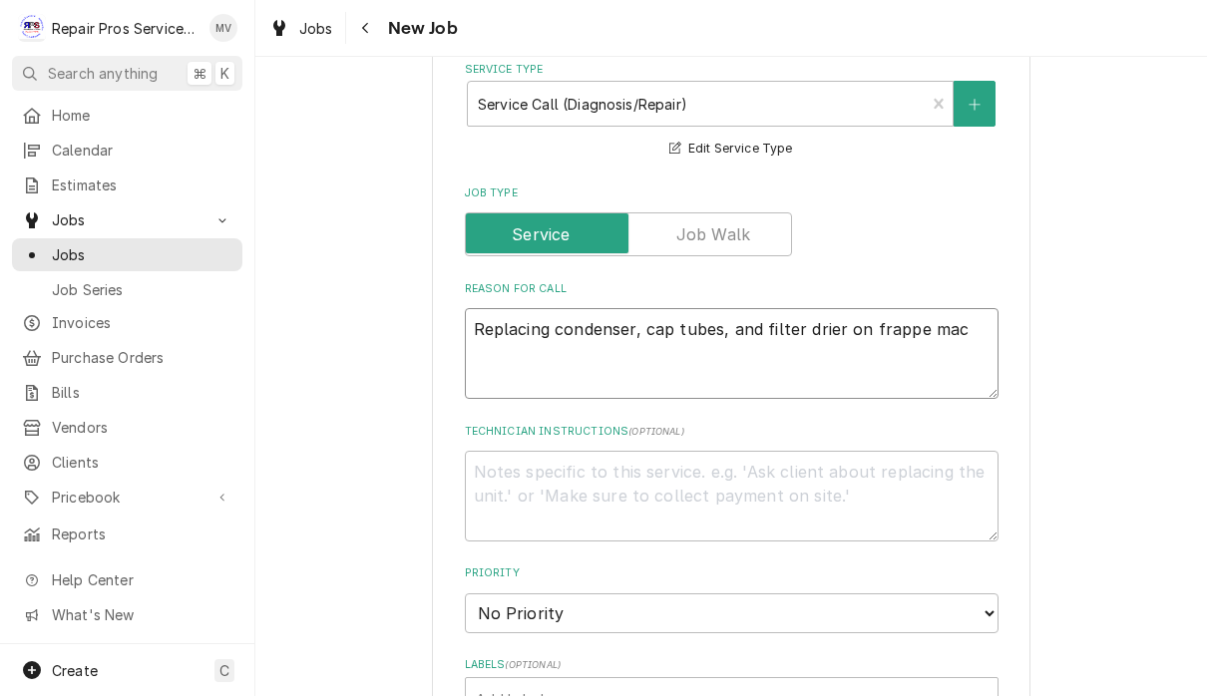
type textarea "Replacing condenser, cap tubes, and filter drier on frappe mach"
type textarea "x"
type textarea "Replacing condenser, cap tubes, and filter drier on frappe machi"
type textarea "x"
type textarea "Replacing condenser, cap tubes, and filter drier on frappe machin"
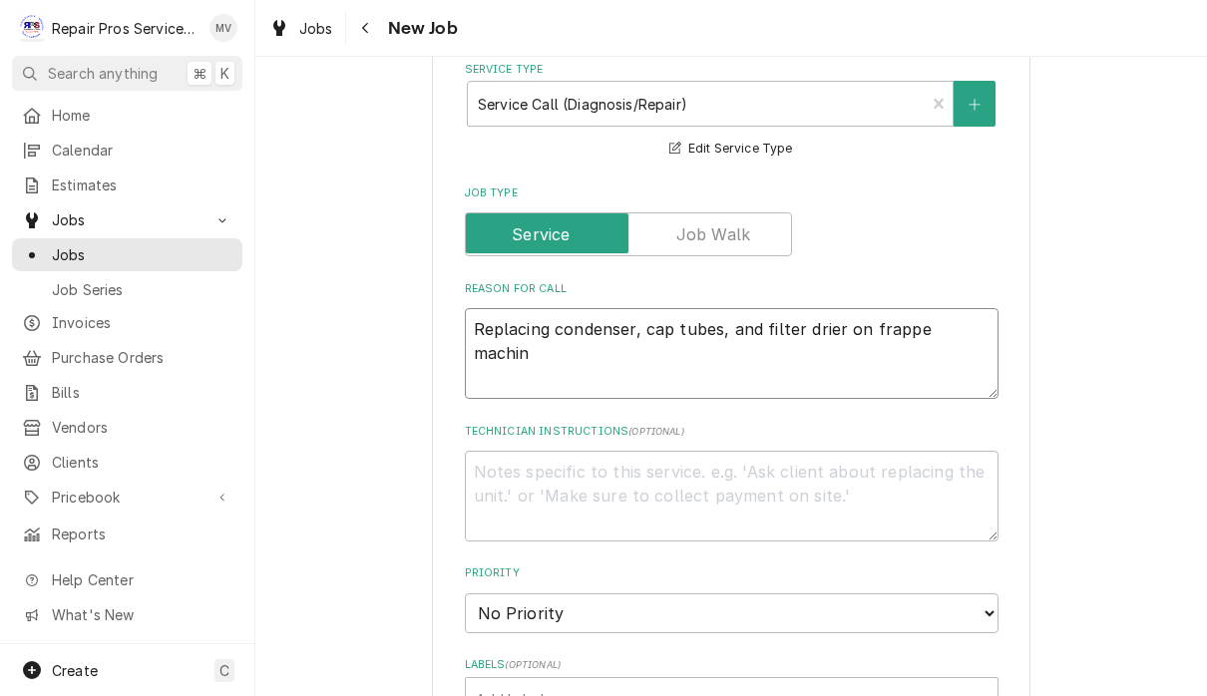
type textarea "x"
type textarea "Replacing condenser, cap tubes, and filter drier on frappe machine"
type textarea "x"
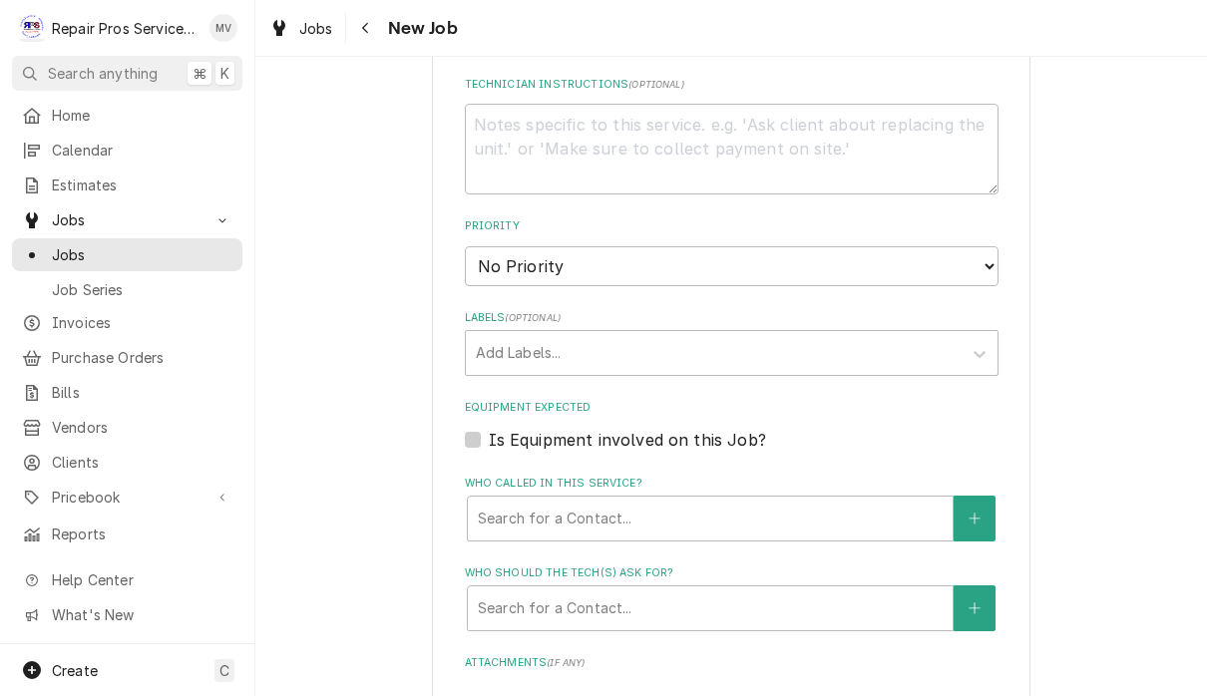
scroll to position [1003, 0]
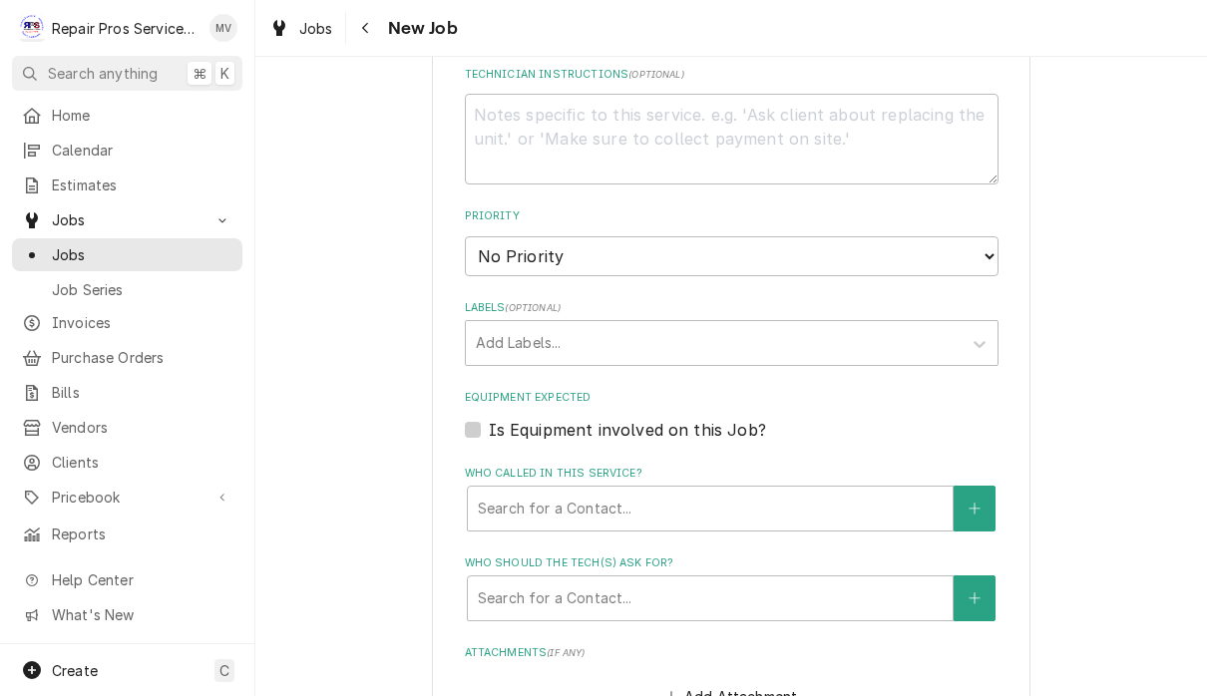
type textarea "Replacing condenser, cap tubes, and filter drier on frappe machine"
click at [875, 247] on select "No Priority Urgent High Medium Low" at bounding box center [731, 256] width 533 height 40
select select "3"
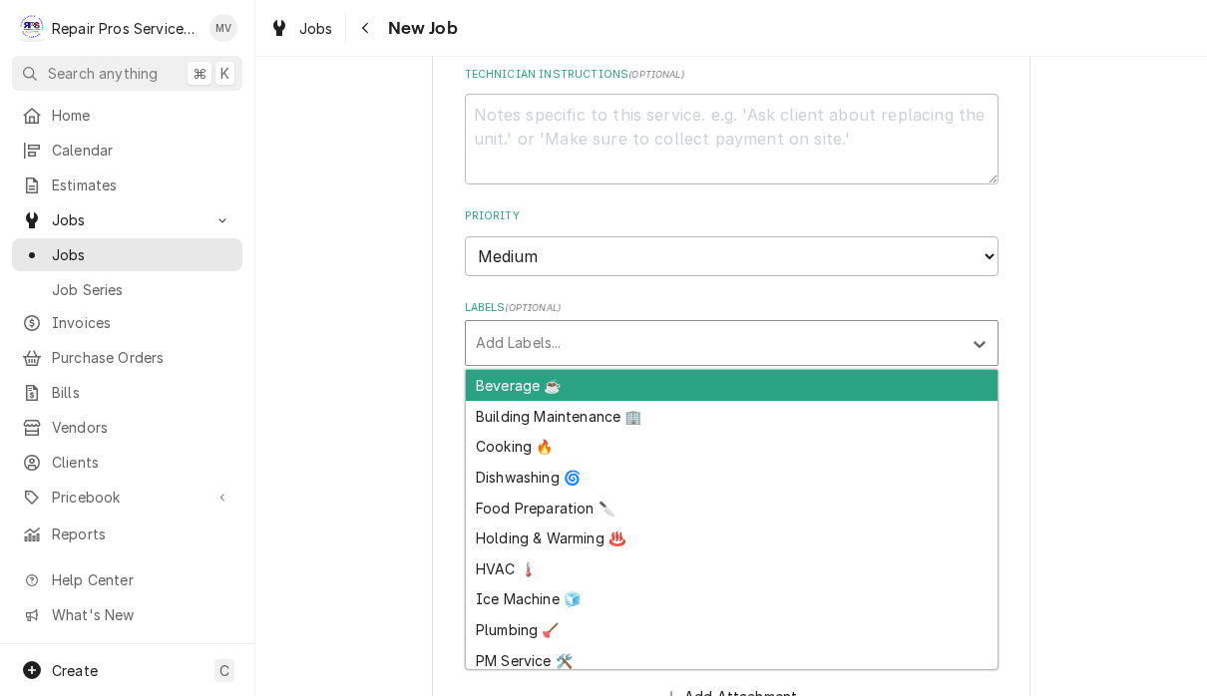
click at [793, 370] on div "Beverage ☕" at bounding box center [732, 385] width 532 height 31
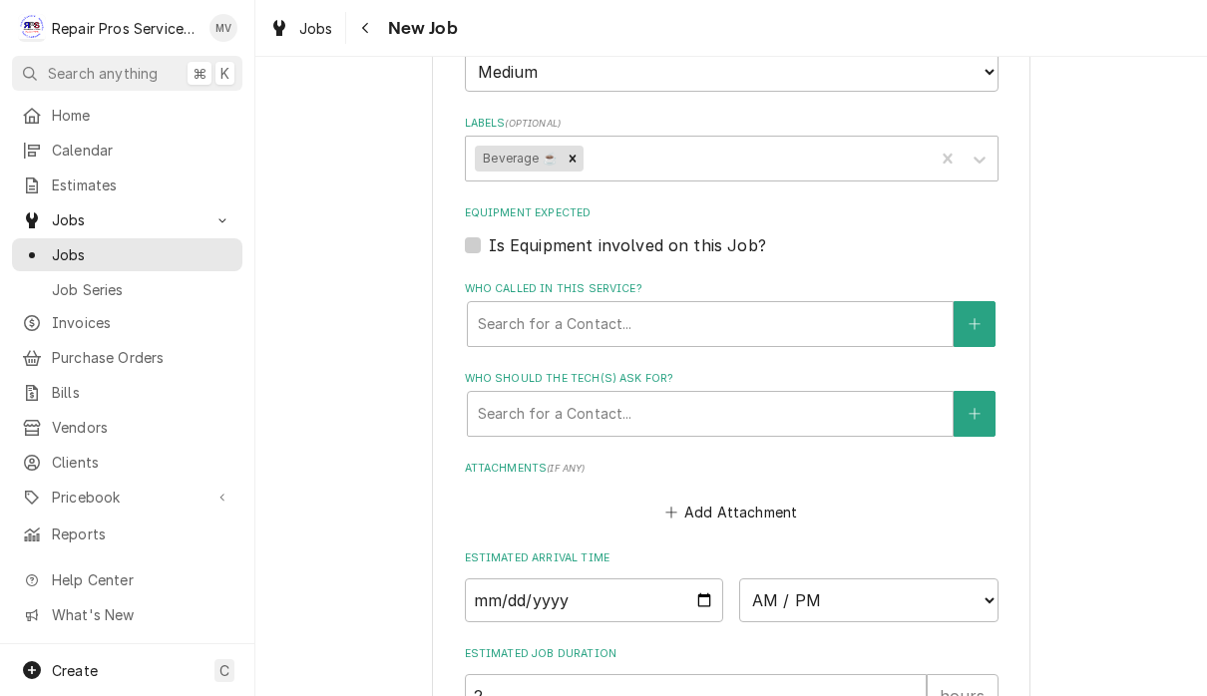
type textarea "x"
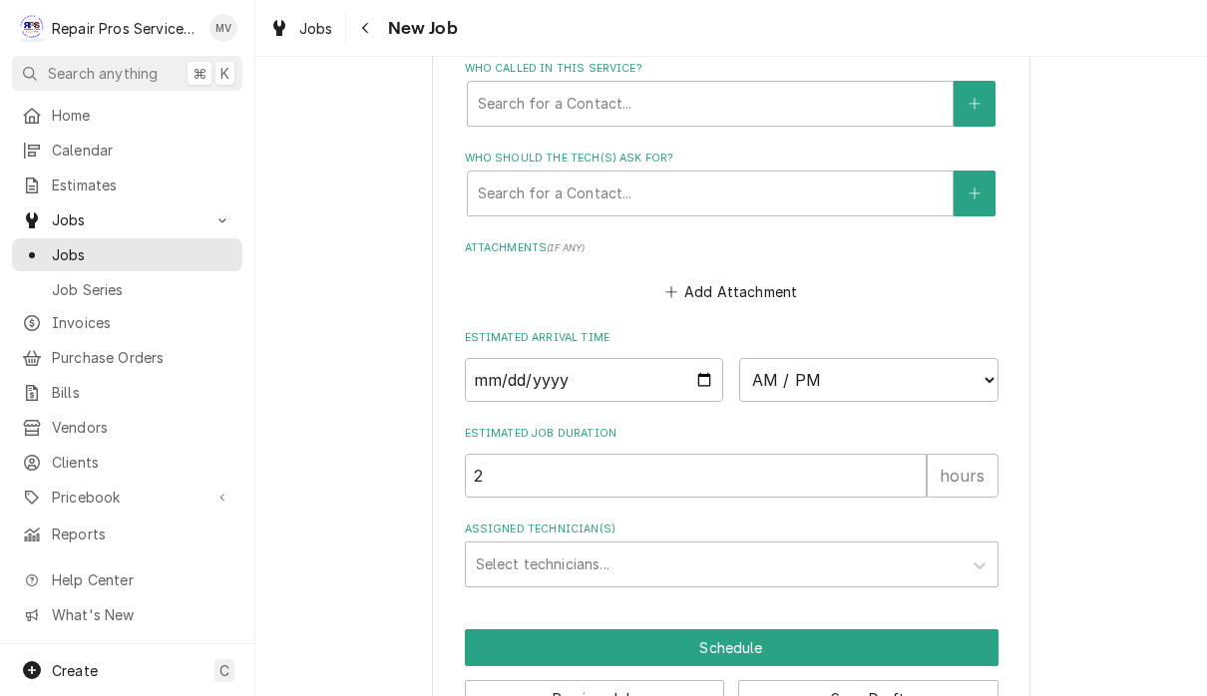
scroll to position [1406, 0]
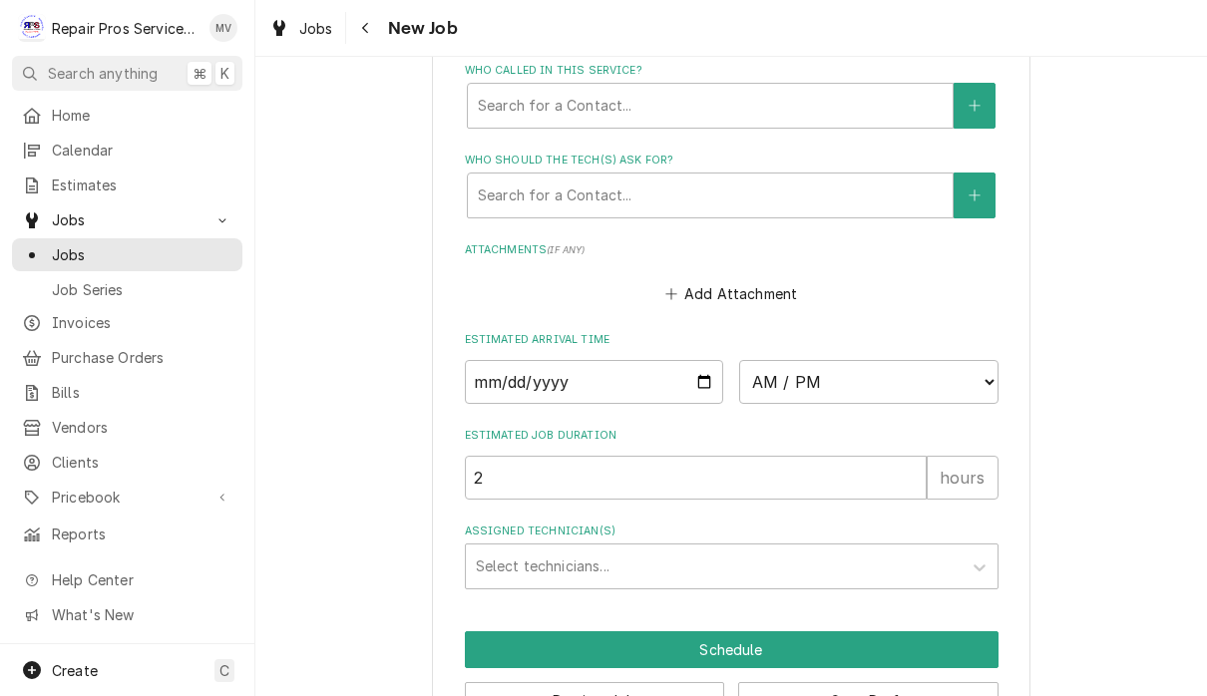
click at [622, 360] on input "Date" at bounding box center [594, 382] width 259 height 44
type input "2025-09-24"
type textarea "x"
type input "2025-09-26"
type textarea "x"
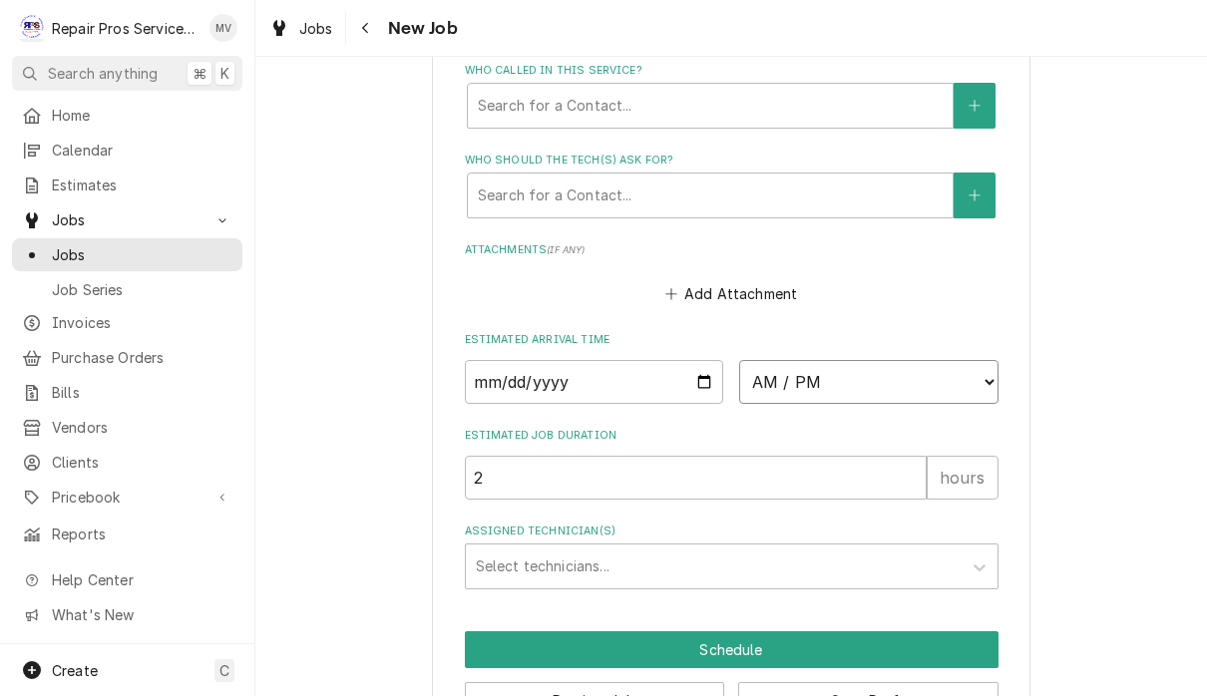
click at [758, 360] on select "AM / PM 6:00 AM 6:15 AM 6:30 AM 6:45 AM 7:00 AM 7:15 AM 7:30 AM 7:45 AM 8:00 AM…" at bounding box center [868, 382] width 259 height 44
select select "08:30:00"
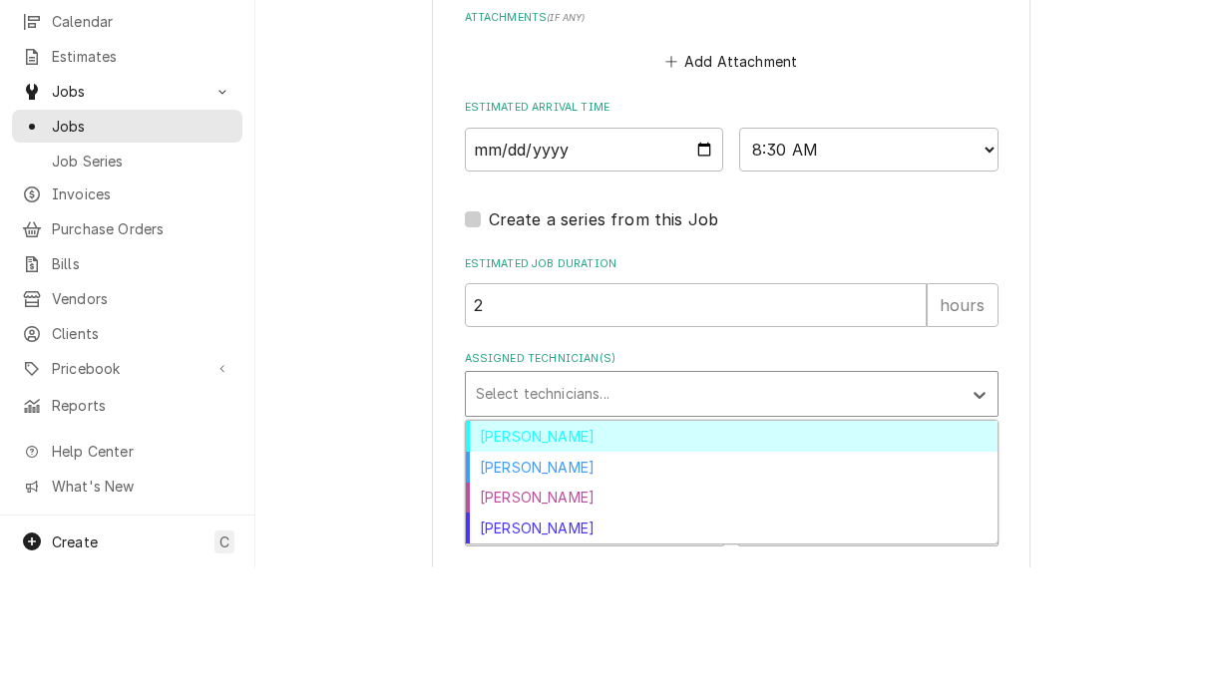
scroll to position [1, 0]
click at [541, 580] on div "[PERSON_NAME]" at bounding box center [732, 595] width 532 height 31
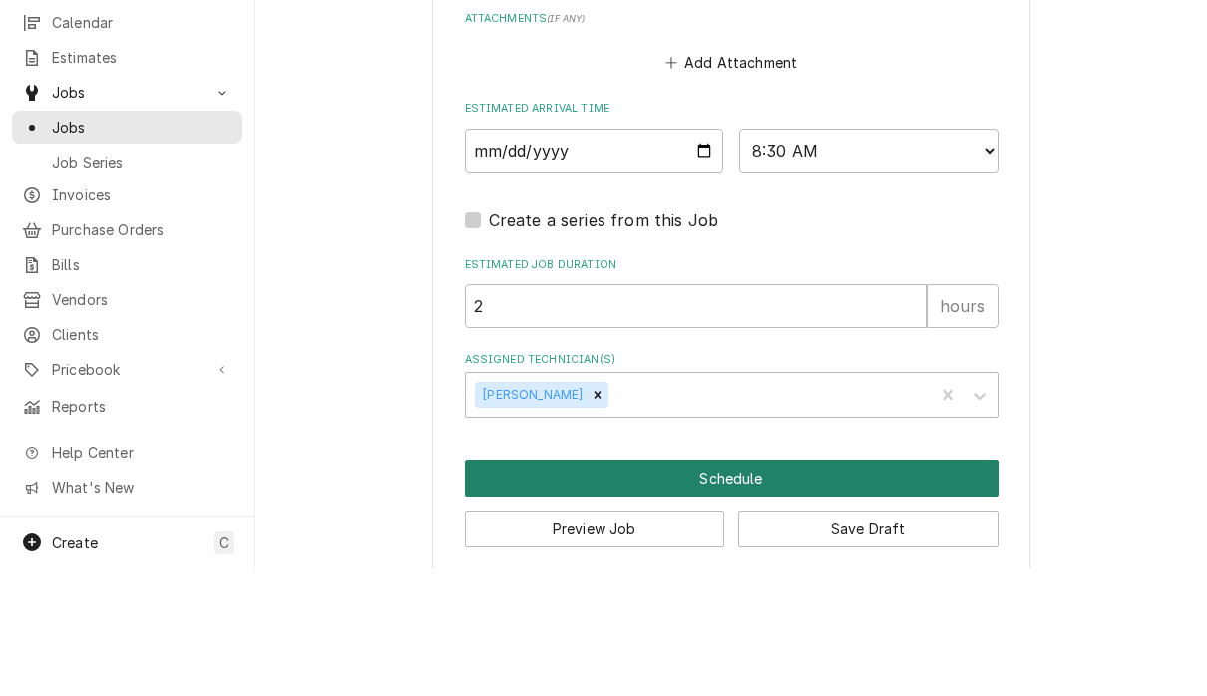
click at [793, 587] on button "Schedule" at bounding box center [731, 605] width 533 height 37
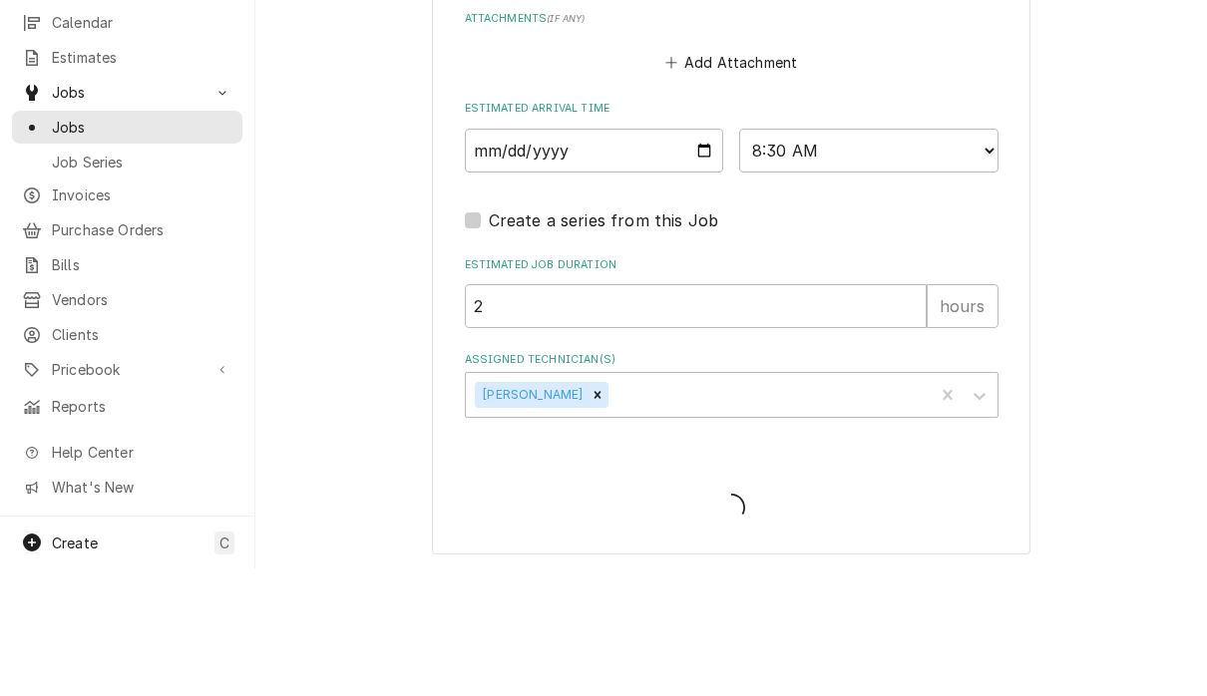
type textarea "x"
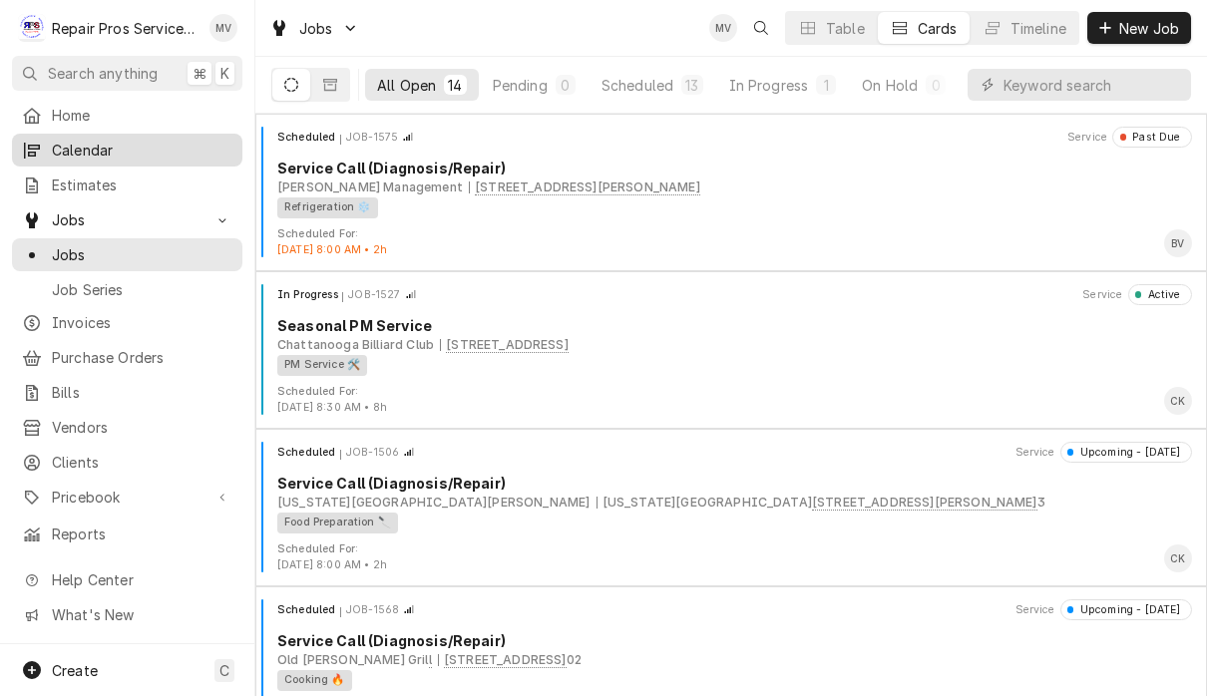
click at [172, 159] on link "Calendar" at bounding box center [127, 150] width 230 height 33
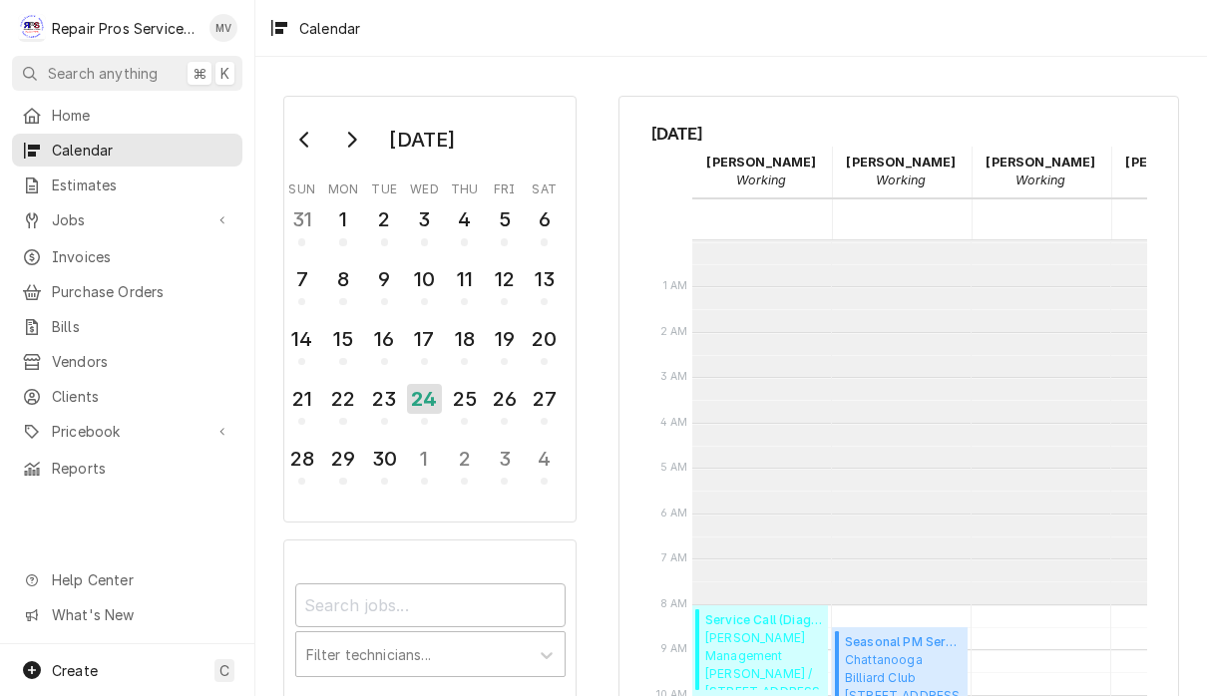
scroll to position [363, 0]
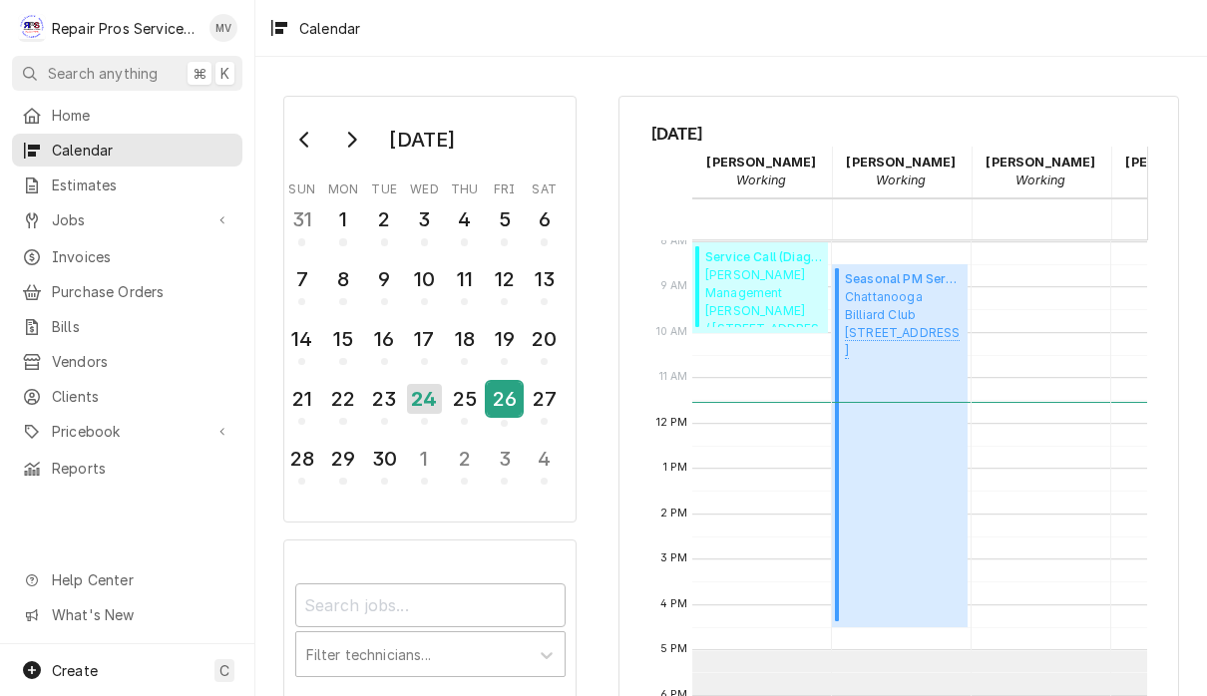
click at [507, 406] on div "26" at bounding box center [504, 399] width 35 height 34
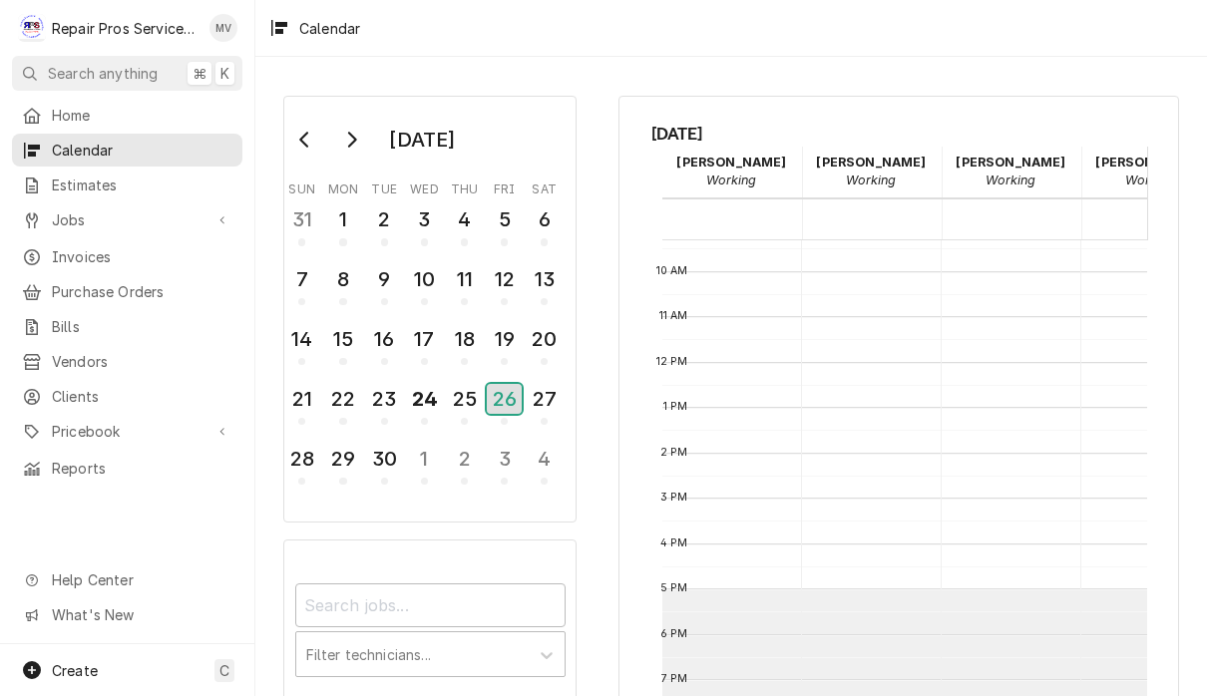
scroll to position [437, 30]
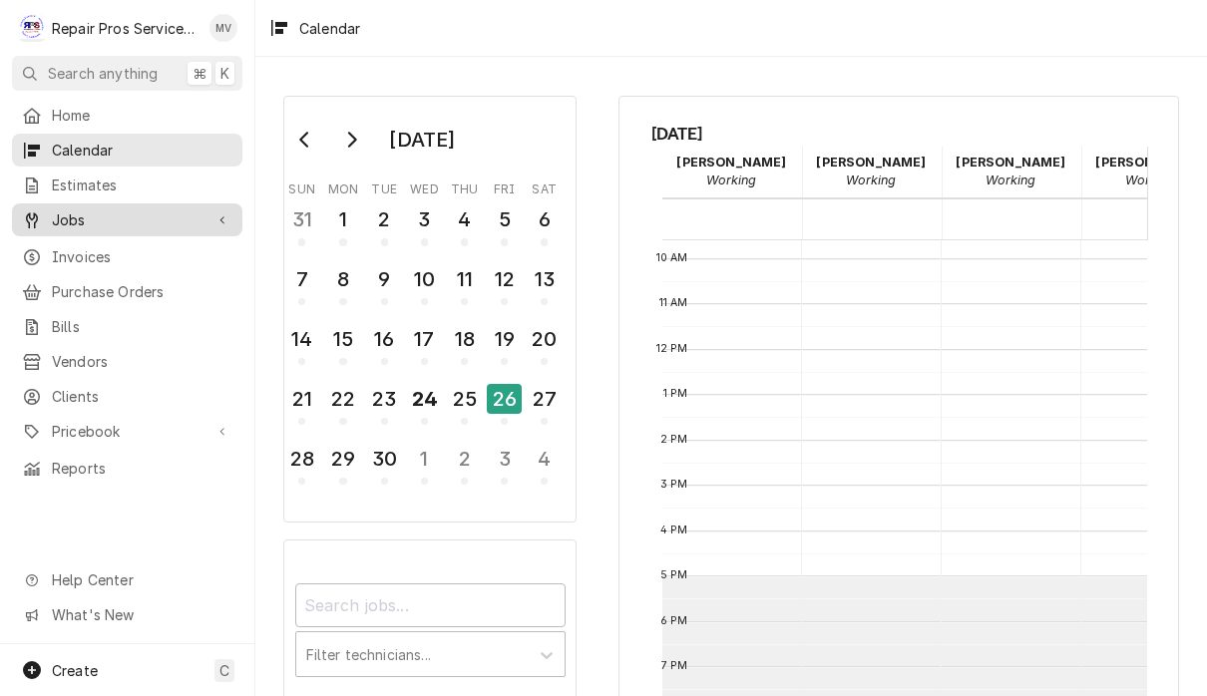
click at [115, 224] on div "Jobs" at bounding box center [127, 219] width 222 height 25
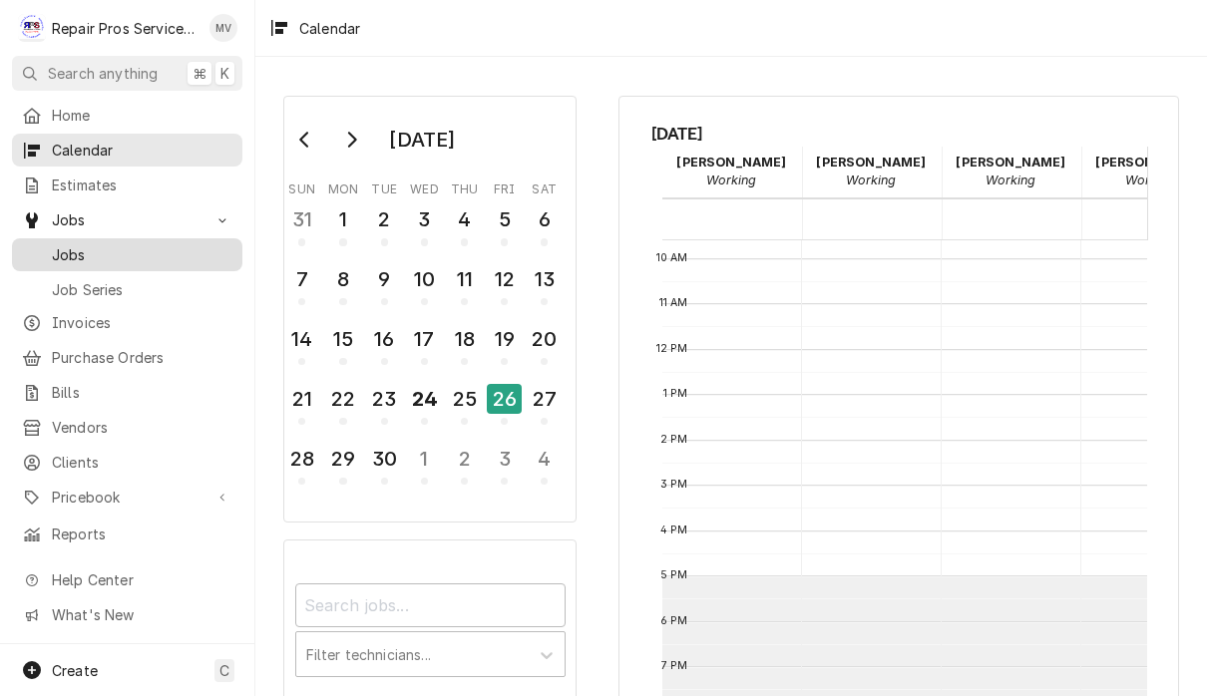
click at [123, 258] on div "Jobs" at bounding box center [127, 254] width 222 height 25
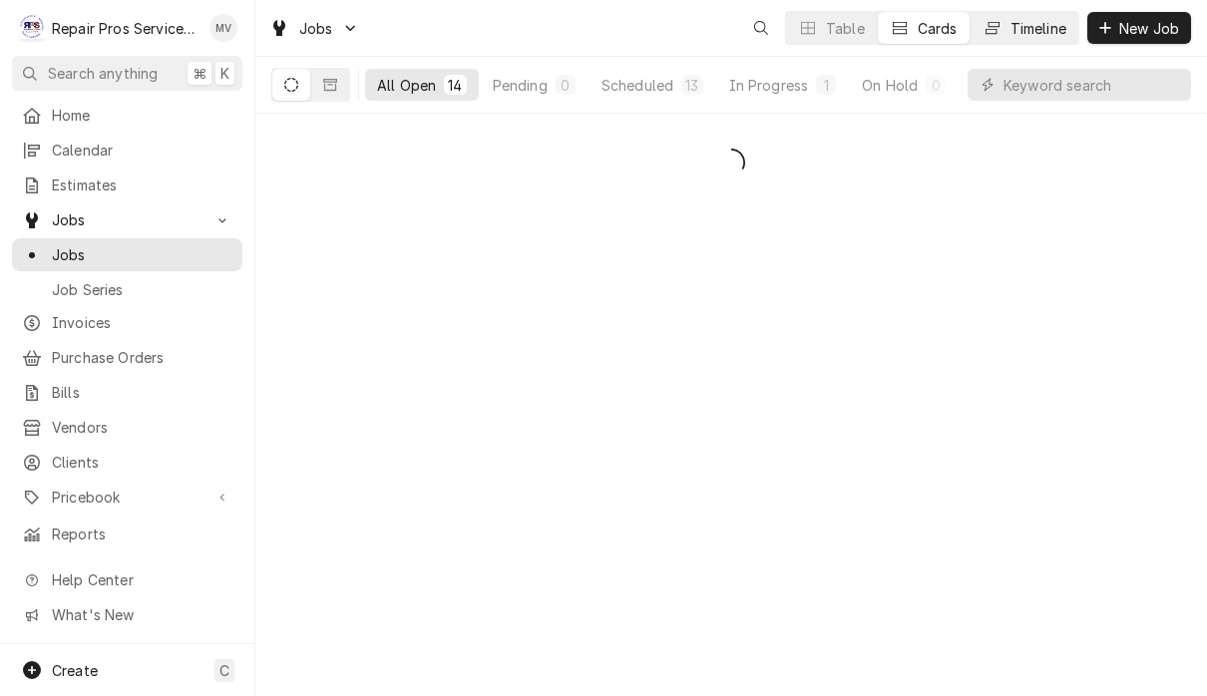
click at [1037, 35] on div "Timeline" at bounding box center [1038, 28] width 56 height 21
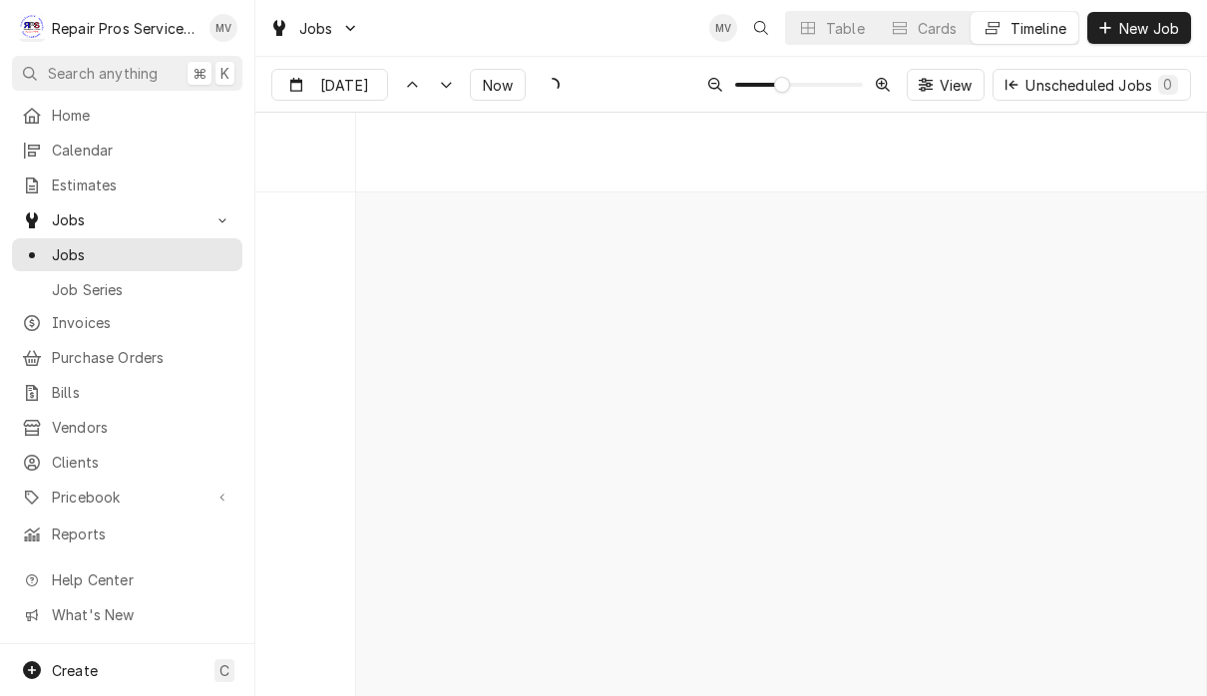
scroll to position [10773, 0]
click at [1023, 31] on div "Timeline" at bounding box center [1038, 28] width 56 height 21
click at [363, 85] on div "Dynamic Content Wrapper" at bounding box center [373, 86] width 28 height 32
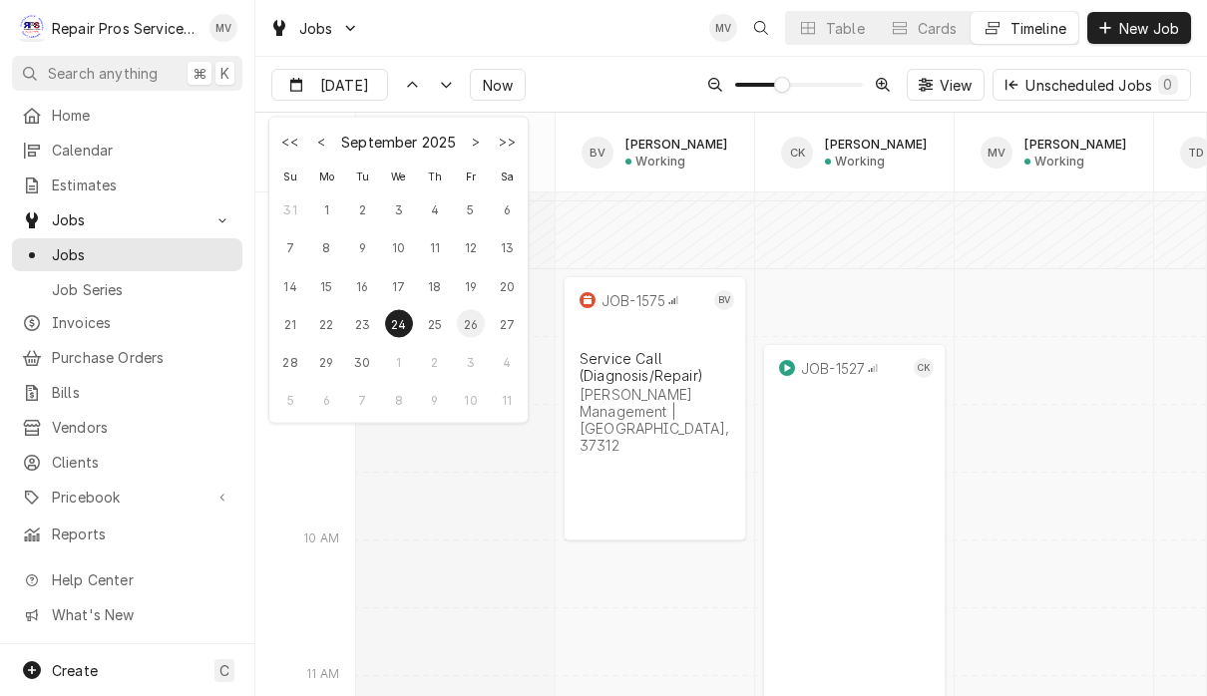
click at [467, 331] on div "26" at bounding box center [471, 324] width 28 height 28
type input "Sep 26"
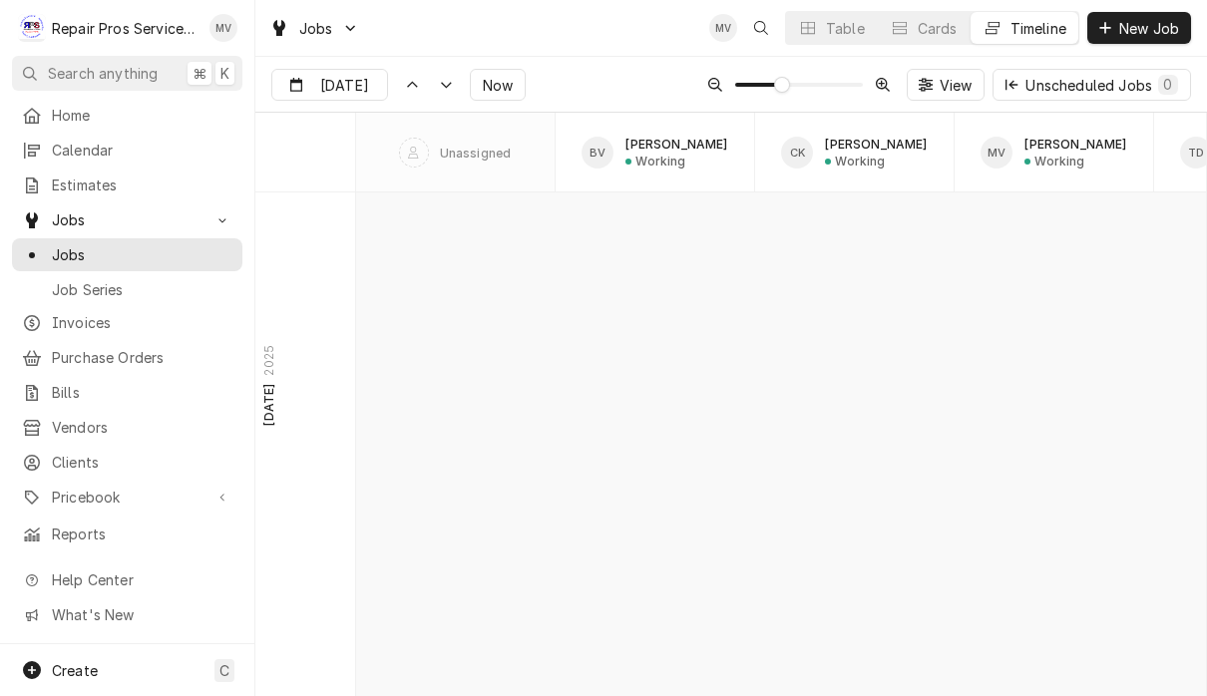
scroll to position [17125, 0]
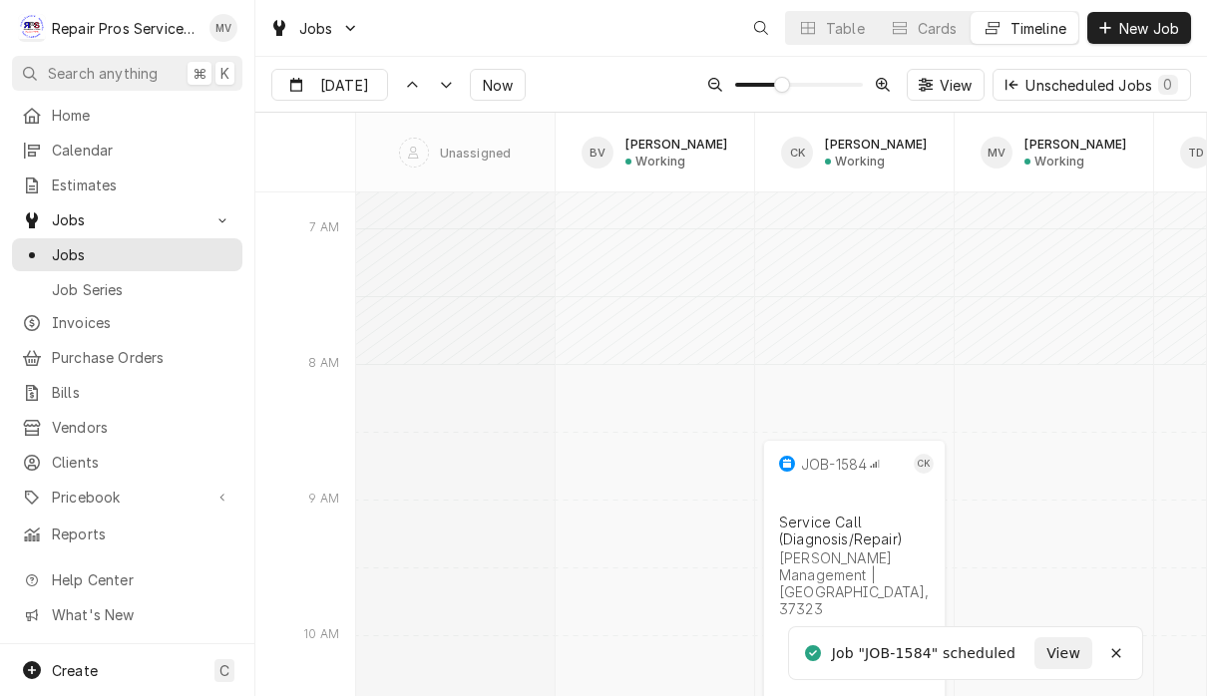
scroll to position [10851, 0]
